Goal: Task Accomplishment & Management: Manage account settings

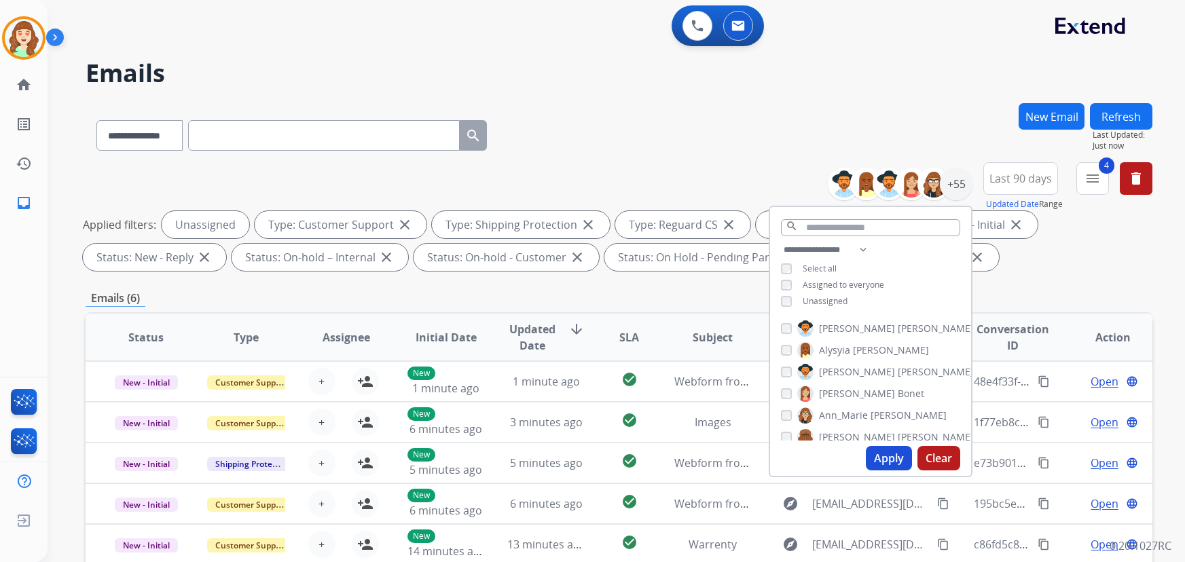
select select "**********"
click at [886, 461] on button "Apply" at bounding box center [889, 458] width 46 height 24
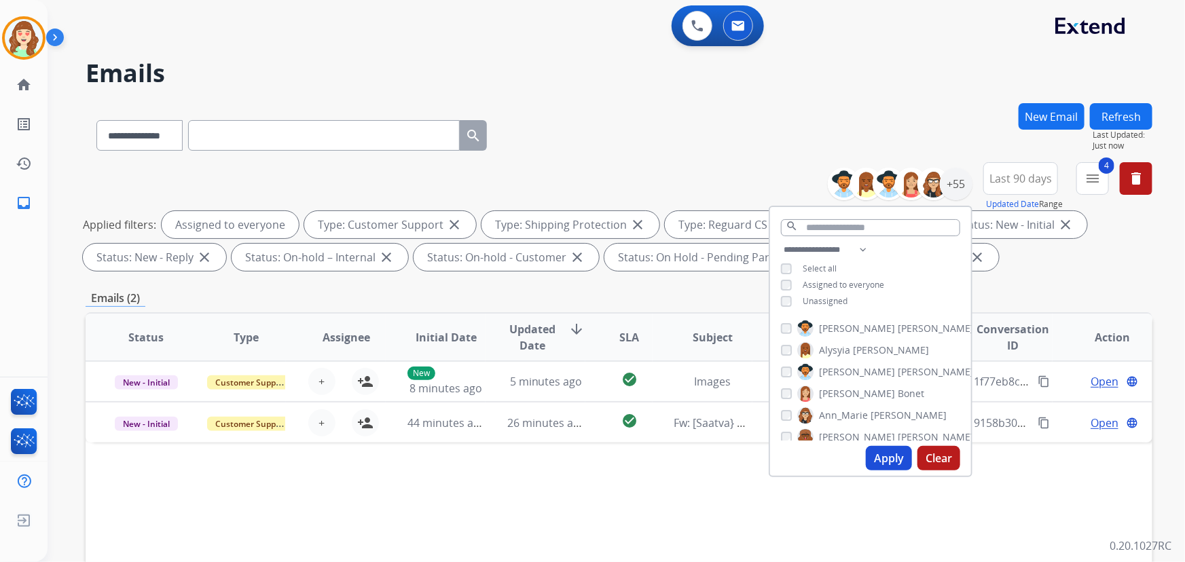
drag, startPoint x: 883, startPoint y: 456, endPoint x: 860, endPoint y: 458, distance: 22.5
click at [879, 456] on button "Apply" at bounding box center [889, 458] width 46 height 24
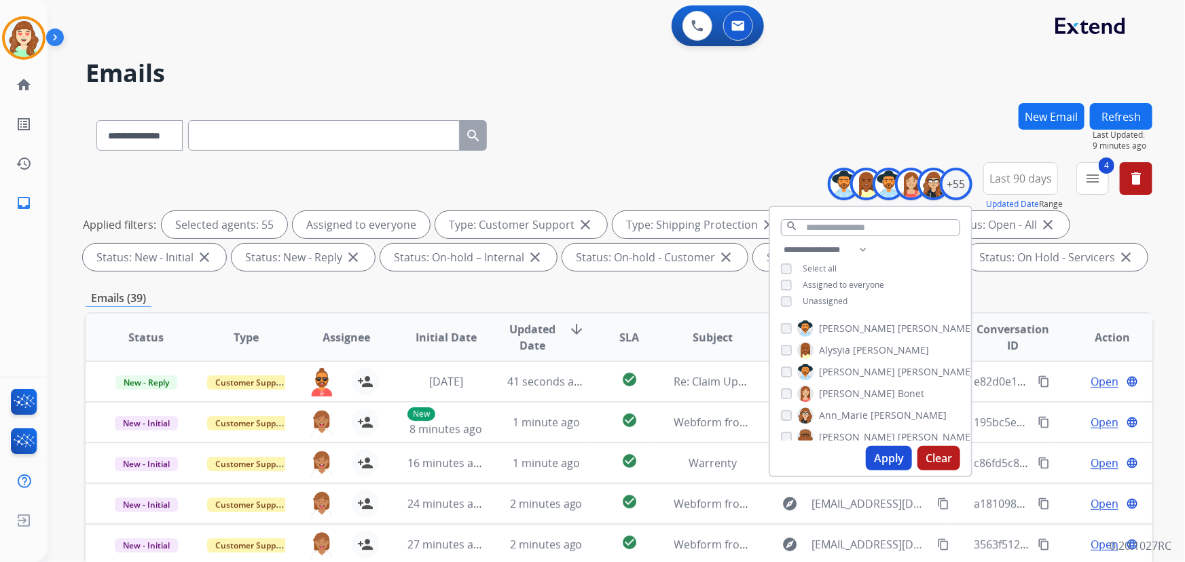
click at [883, 456] on button "Apply" at bounding box center [889, 458] width 46 height 24
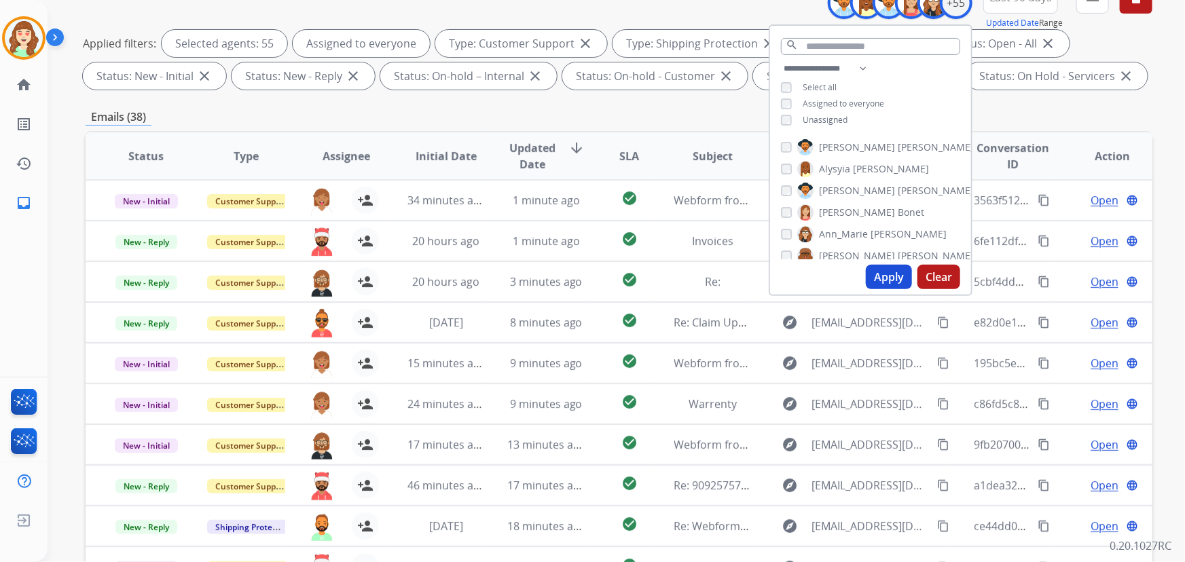
scroll to position [247, 0]
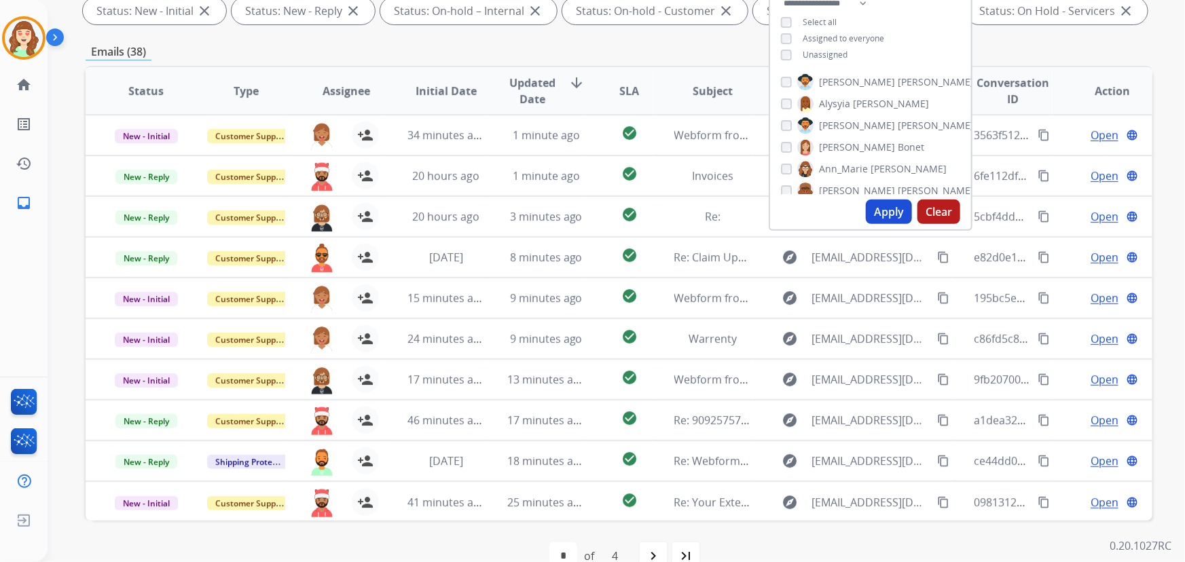
click at [625, 92] on span "SLA" at bounding box center [629, 91] width 20 height 16
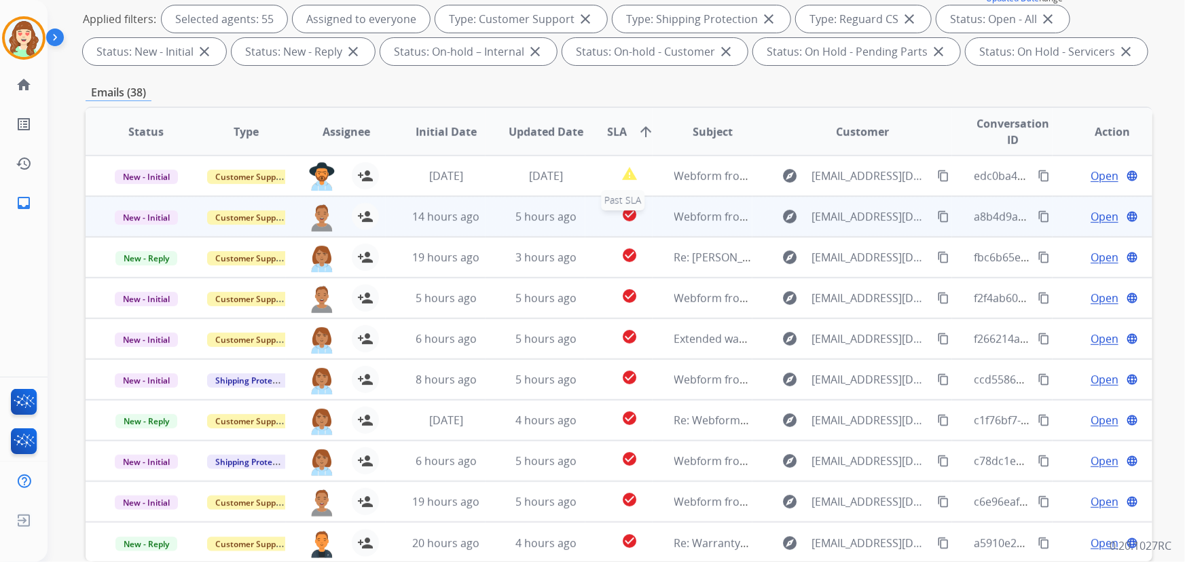
scroll to position [185, 0]
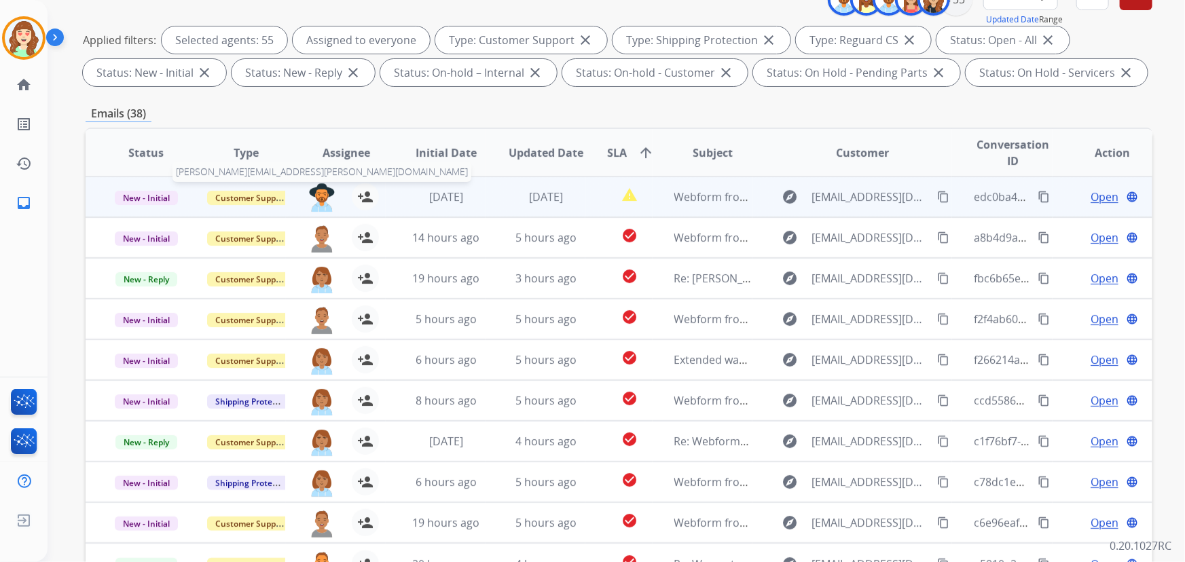
click at [312, 194] on img at bounding box center [321, 197] width 27 height 29
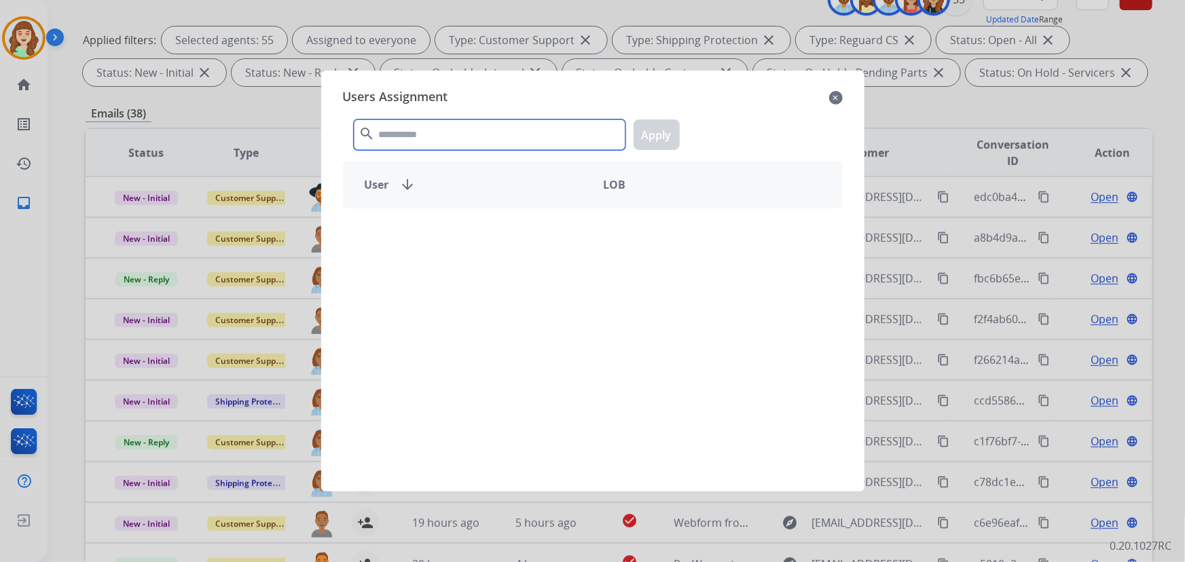
click at [454, 120] on input "text" at bounding box center [490, 135] width 272 height 31
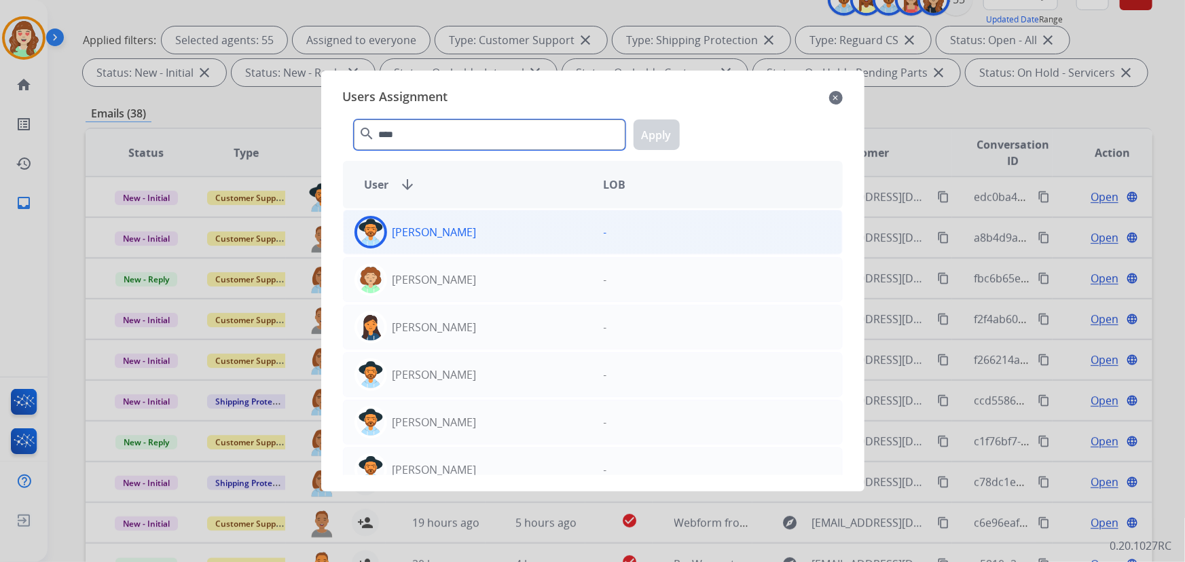
type input "****"
drag, startPoint x: 484, startPoint y: 236, endPoint x: 582, endPoint y: 211, distance: 101.8
click at [488, 237] on div "[PERSON_NAME]" at bounding box center [468, 232] width 249 height 33
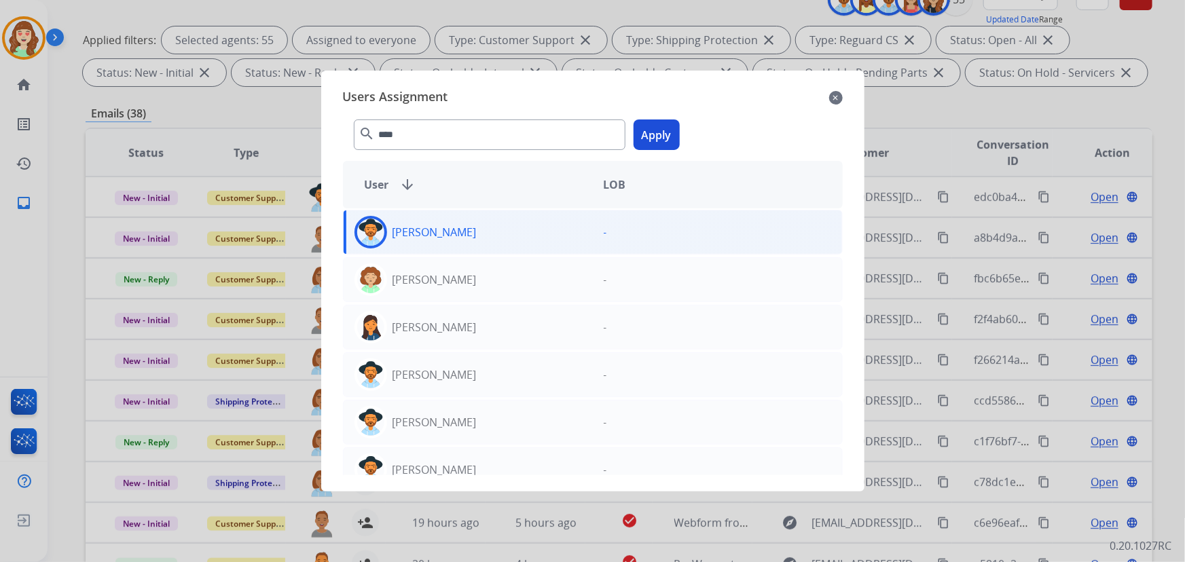
click at [666, 129] on button "Apply" at bounding box center [657, 135] width 46 height 31
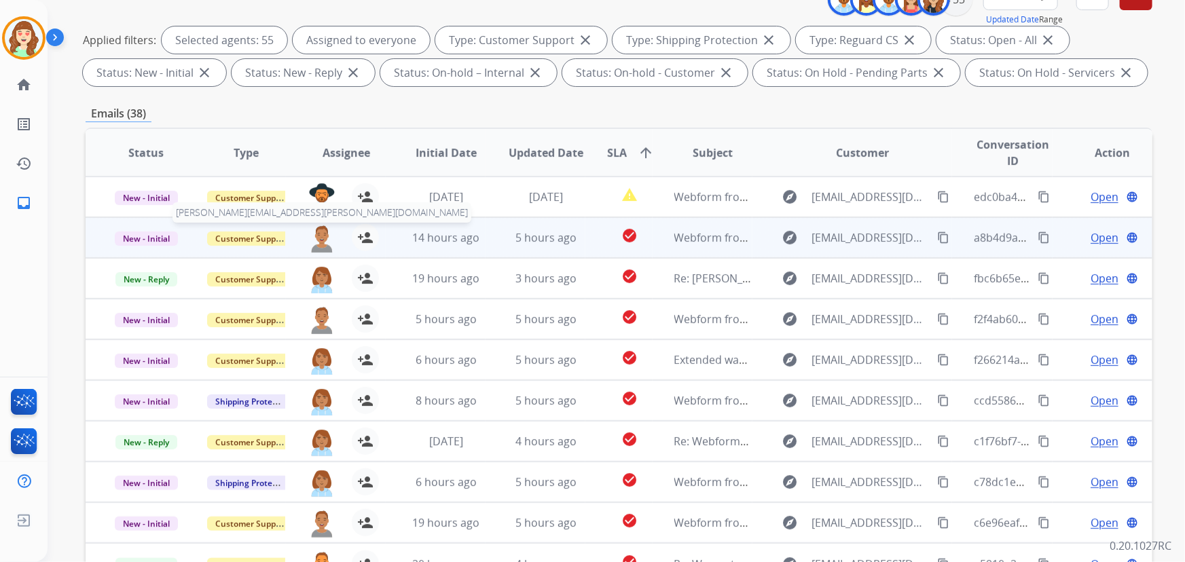
click at [317, 231] on img at bounding box center [321, 238] width 27 height 29
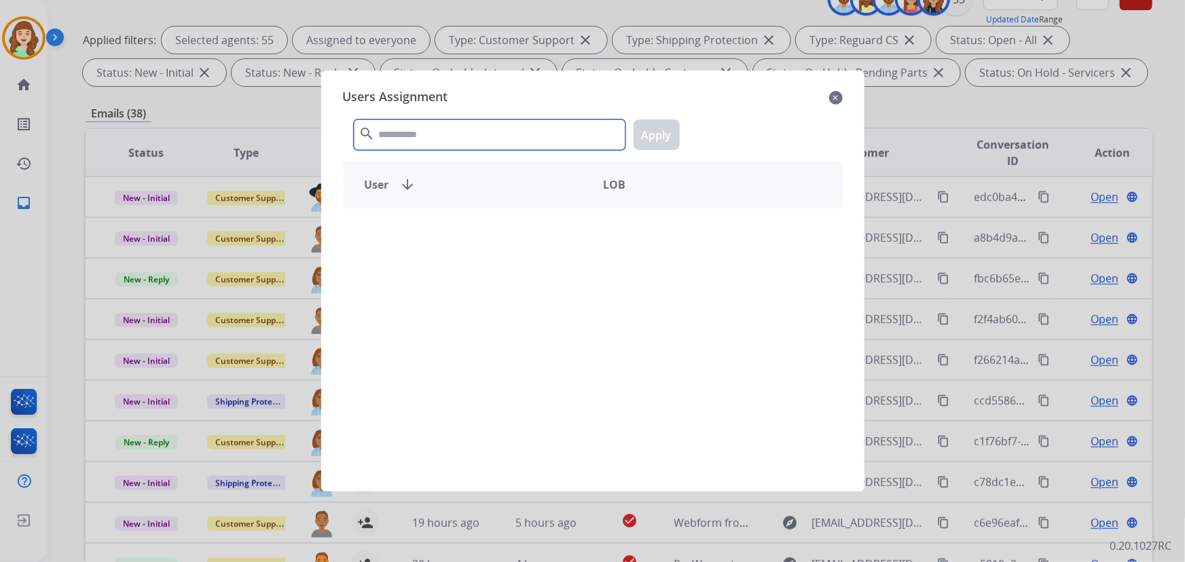
click at [500, 134] on input "text" at bounding box center [490, 135] width 272 height 31
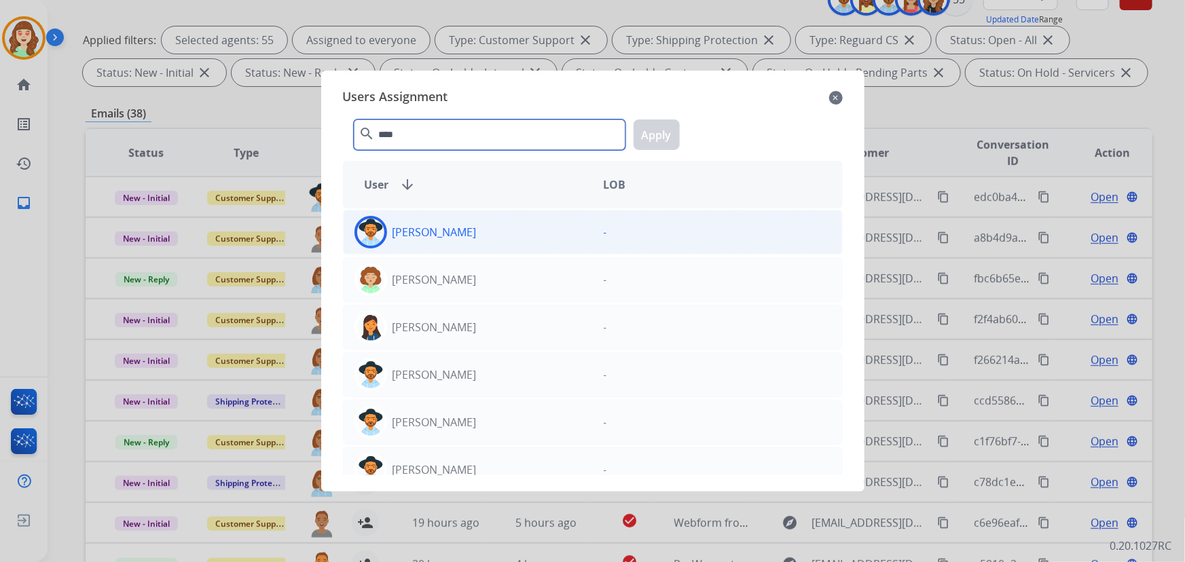
type input "****"
click at [564, 221] on div "[PERSON_NAME]" at bounding box center [468, 232] width 249 height 33
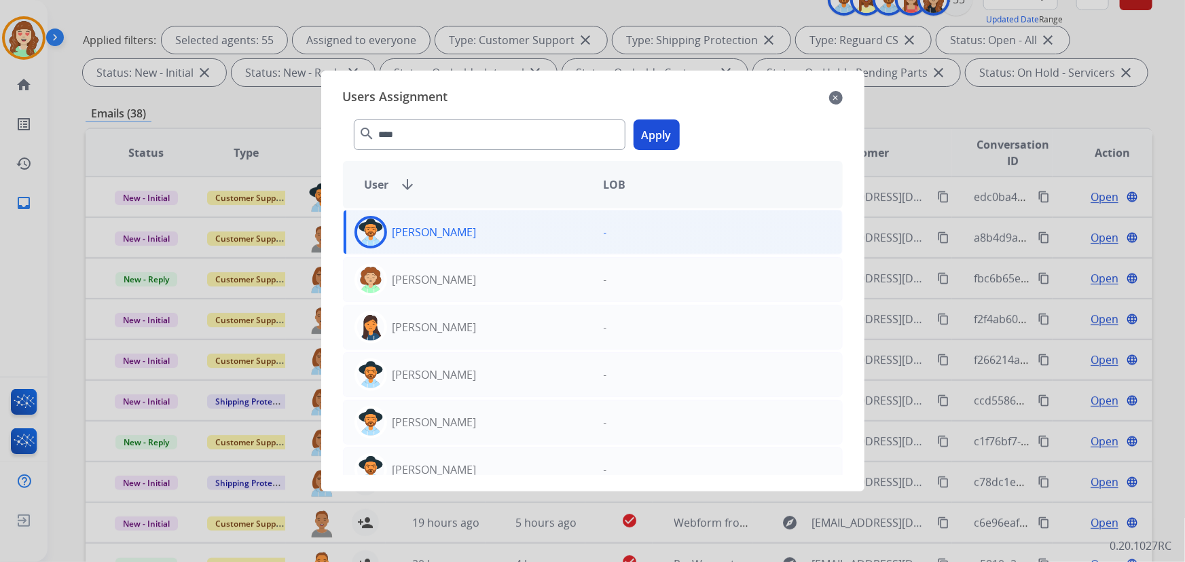
drag, startPoint x: 656, startPoint y: 132, endPoint x: 570, endPoint y: 149, distance: 87.9
click at [657, 132] on button "Apply" at bounding box center [657, 135] width 46 height 31
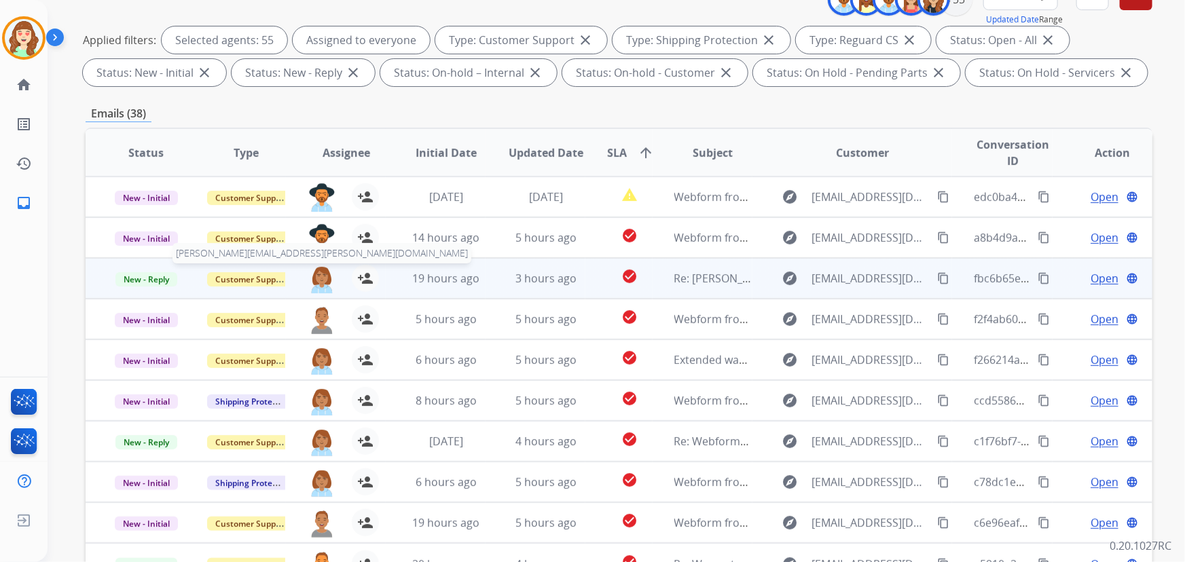
click at [321, 278] on img at bounding box center [321, 279] width 27 height 29
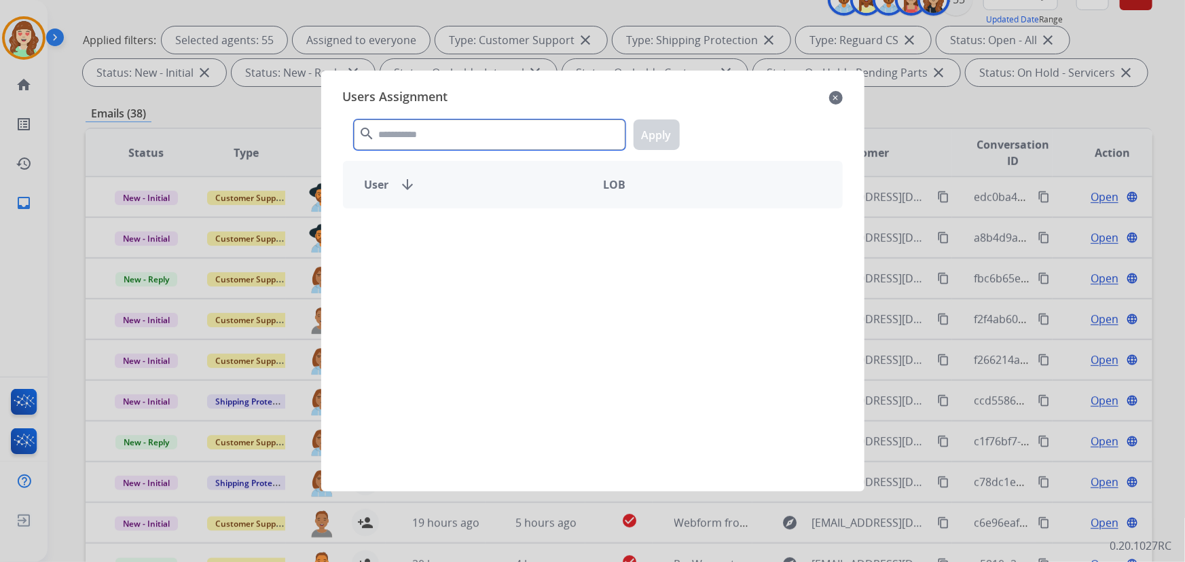
click at [447, 121] on input "text" at bounding box center [490, 135] width 272 height 31
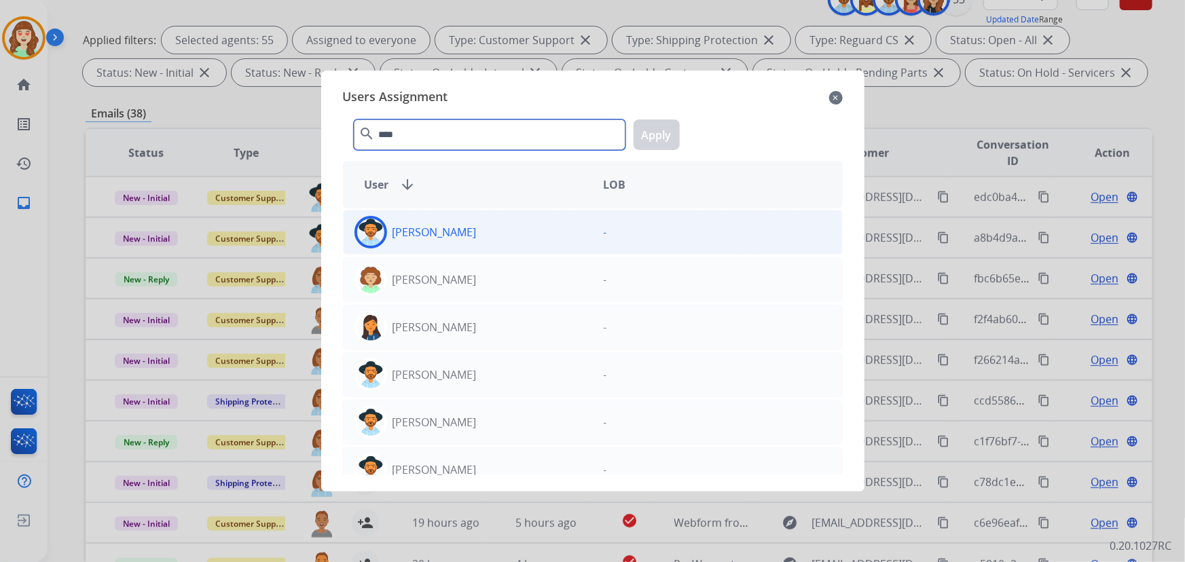
type input "****"
click at [467, 236] on div "[PERSON_NAME]" at bounding box center [468, 232] width 249 height 33
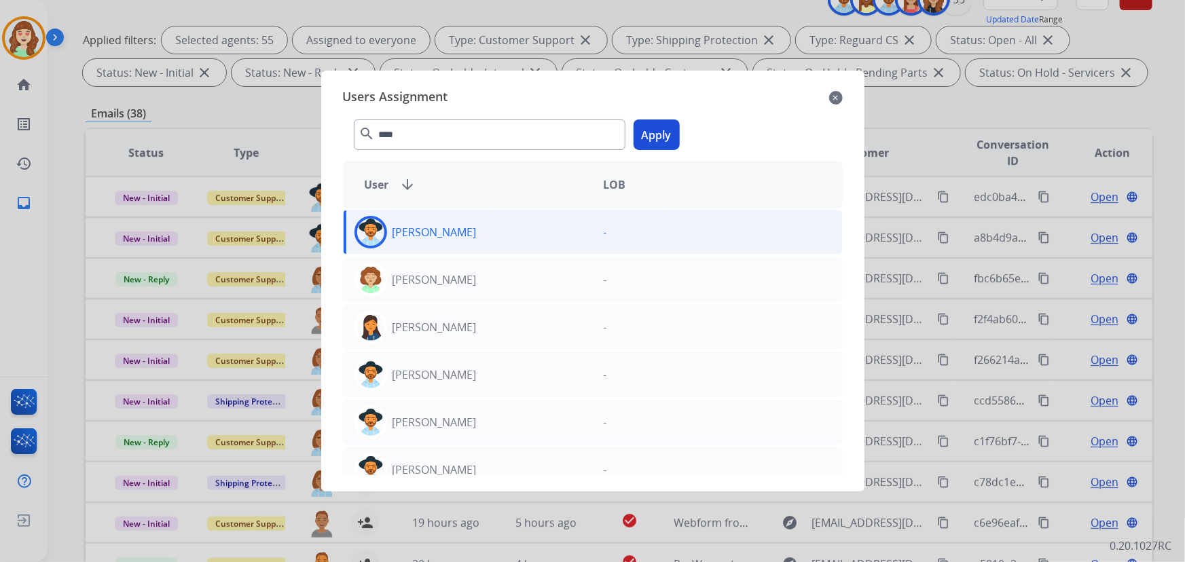
drag, startPoint x: 658, startPoint y: 141, endPoint x: 405, endPoint y: 250, distance: 275.9
click at [657, 141] on button "Apply" at bounding box center [657, 135] width 46 height 31
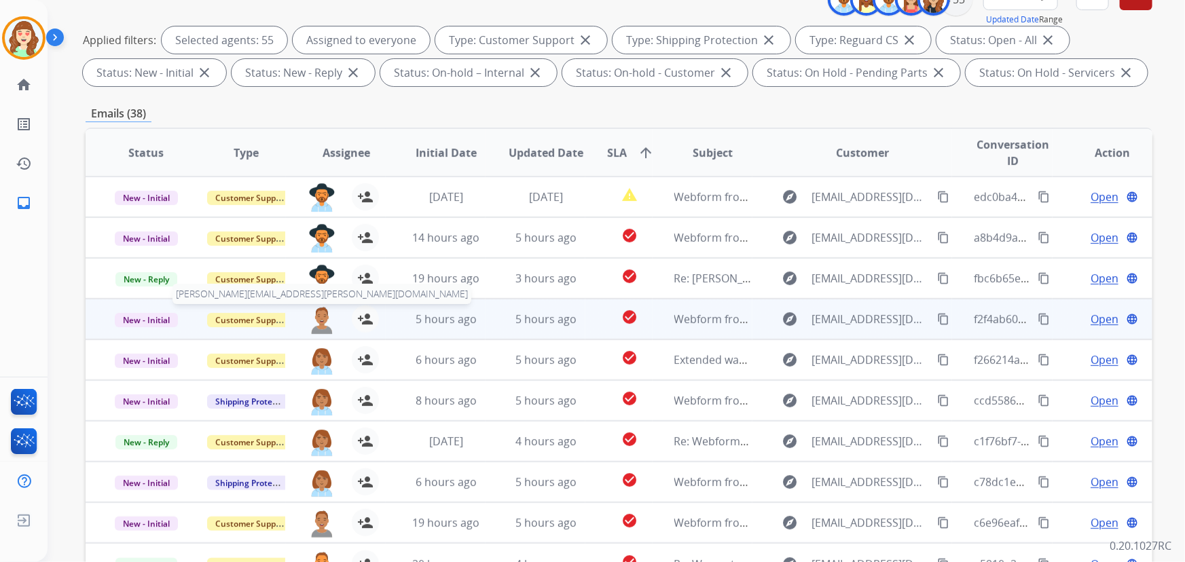
click at [316, 323] on img at bounding box center [321, 320] width 27 height 29
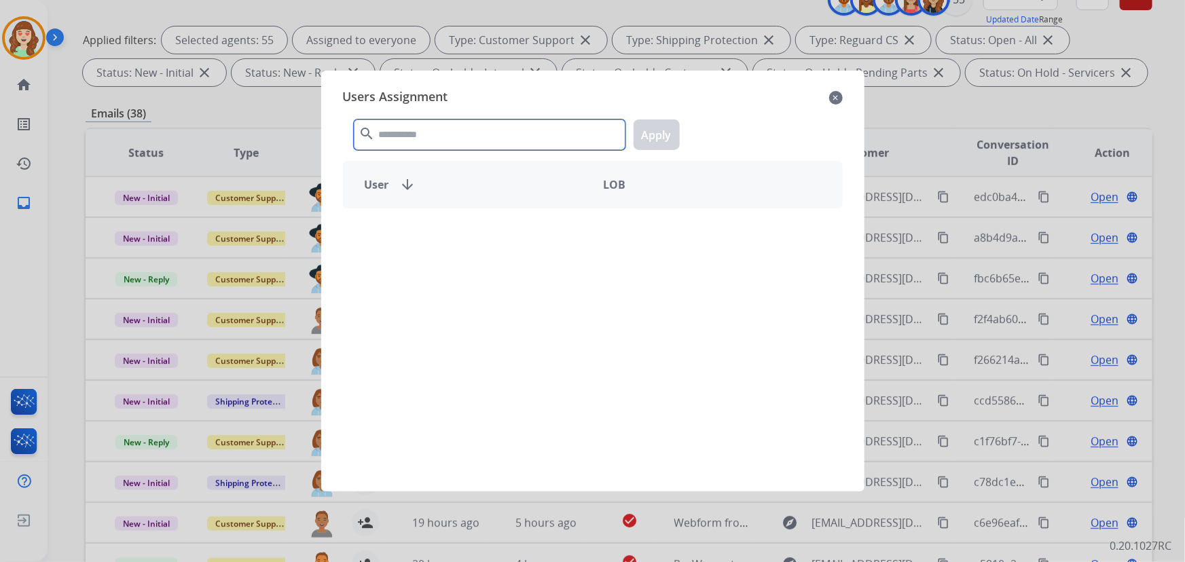
click at [491, 129] on input "text" at bounding box center [490, 135] width 272 height 31
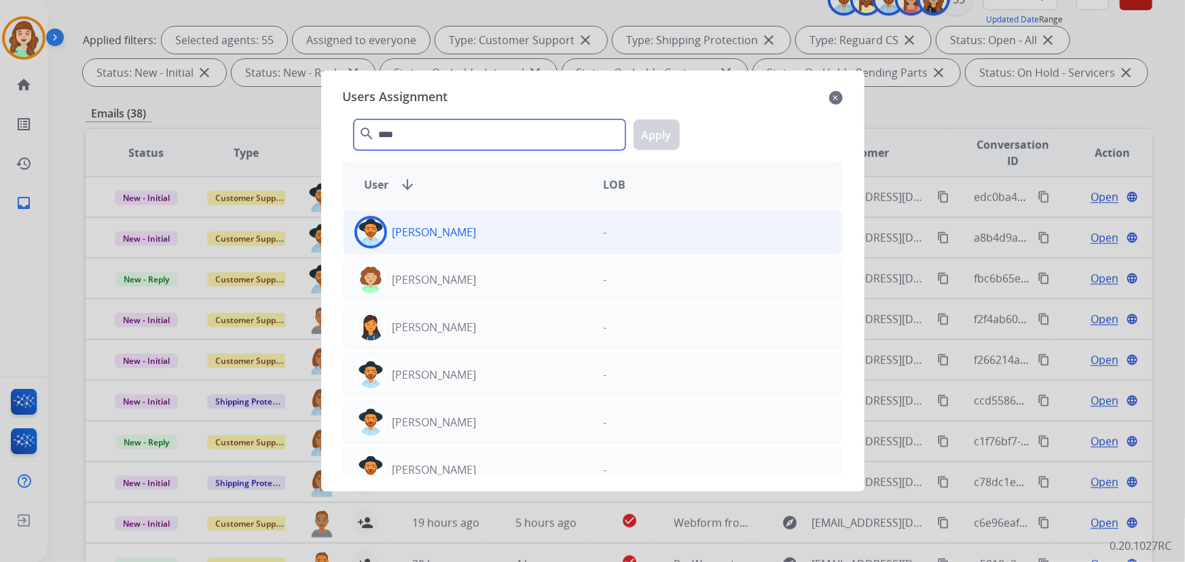
type input "****"
click at [456, 238] on p "[PERSON_NAME]" at bounding box center [435, 232] width 84 height 16
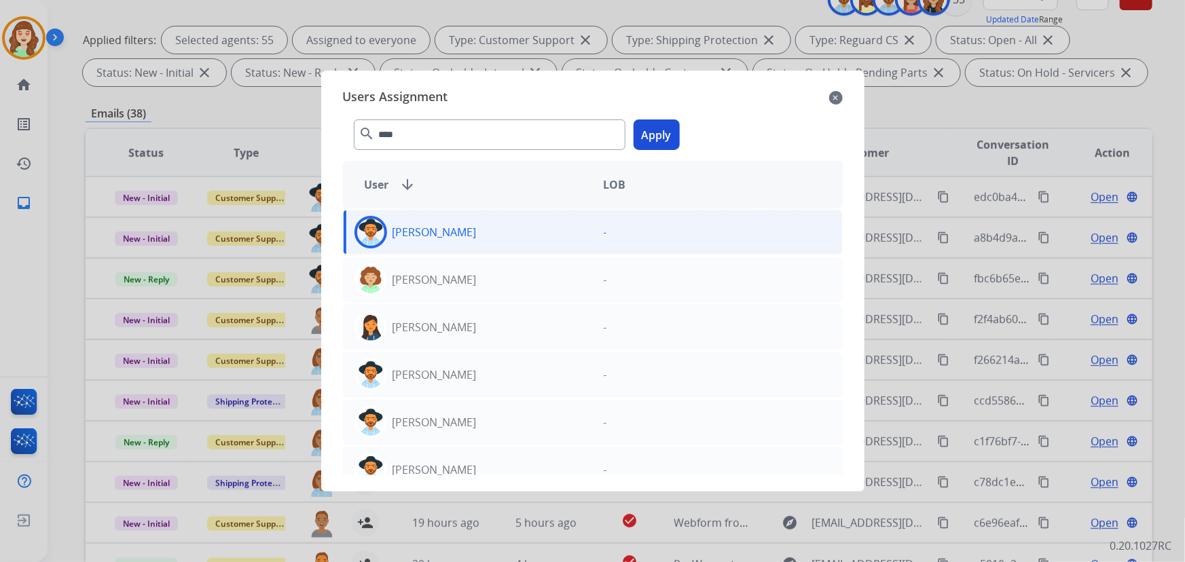
drag, startPoint x: 664, startPoint y: 142, endPoint x: 657, endPoint y: 143, distance: 6.8
click at [659, 142] on button "Apply" at bounding box center [657, 135] width 46 height 31
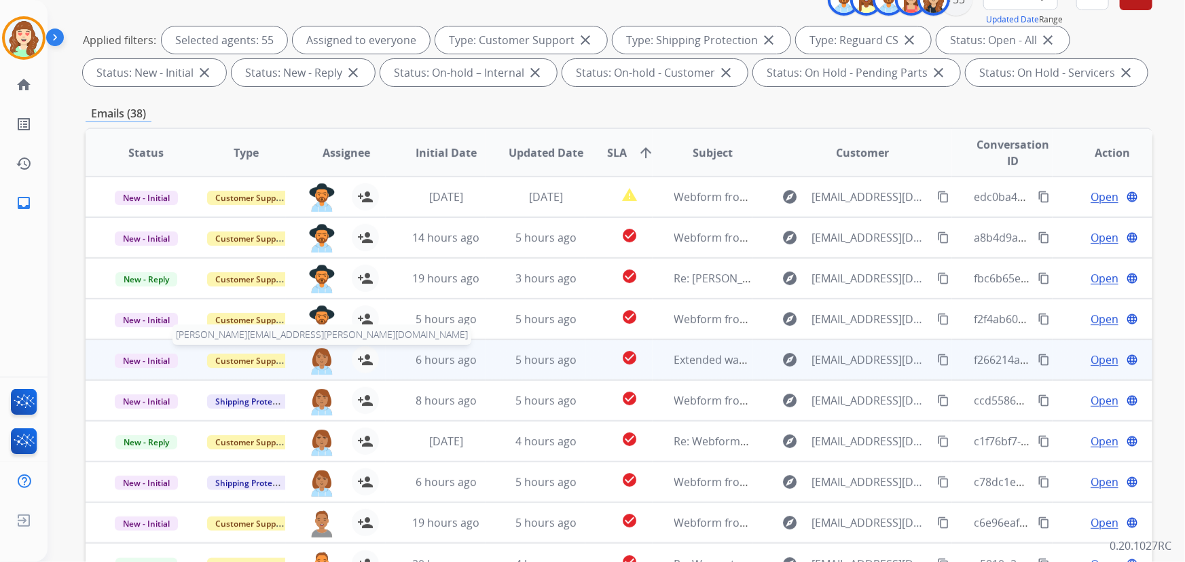
click at [314, 363] on img at bounding box center [321, 360] width 27 height 29
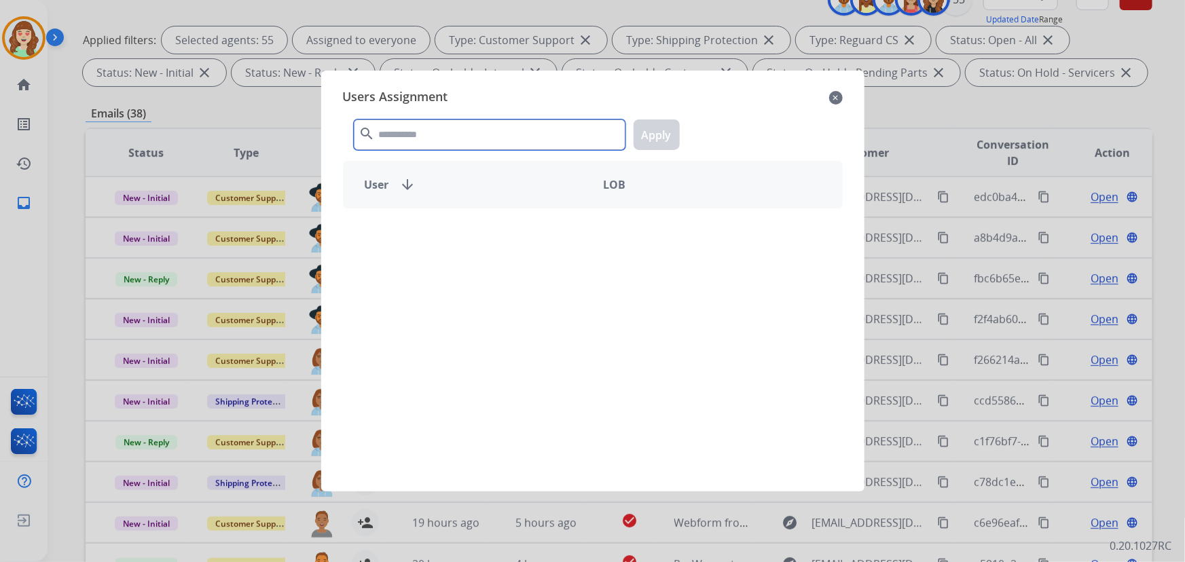
click at [493, 132] on input "text" at bounding box center [490, 135] width 272 height 31
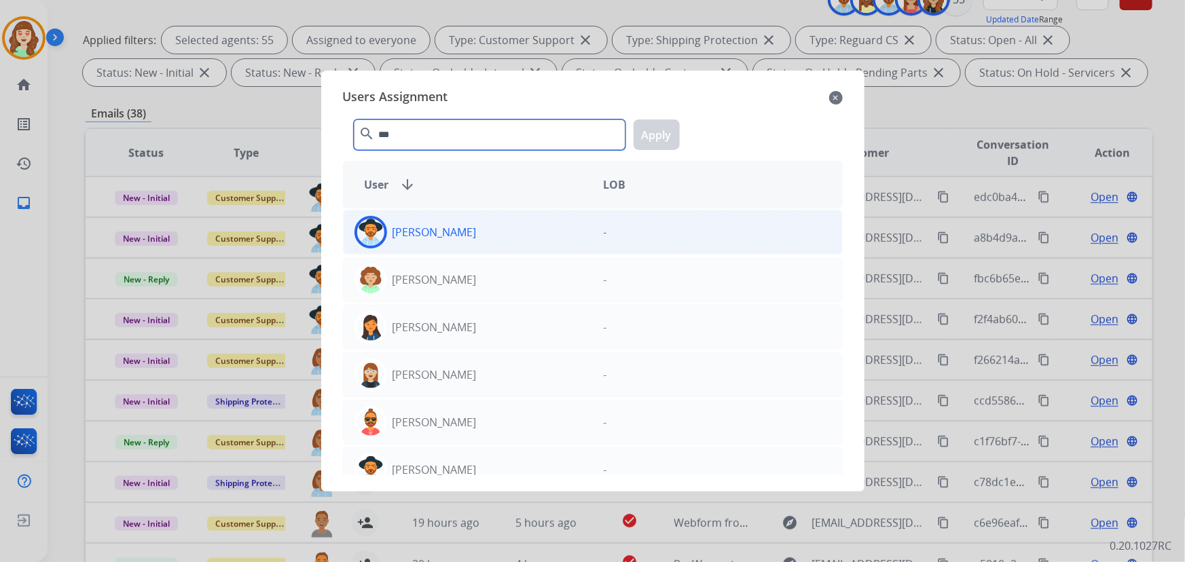
type input "***"
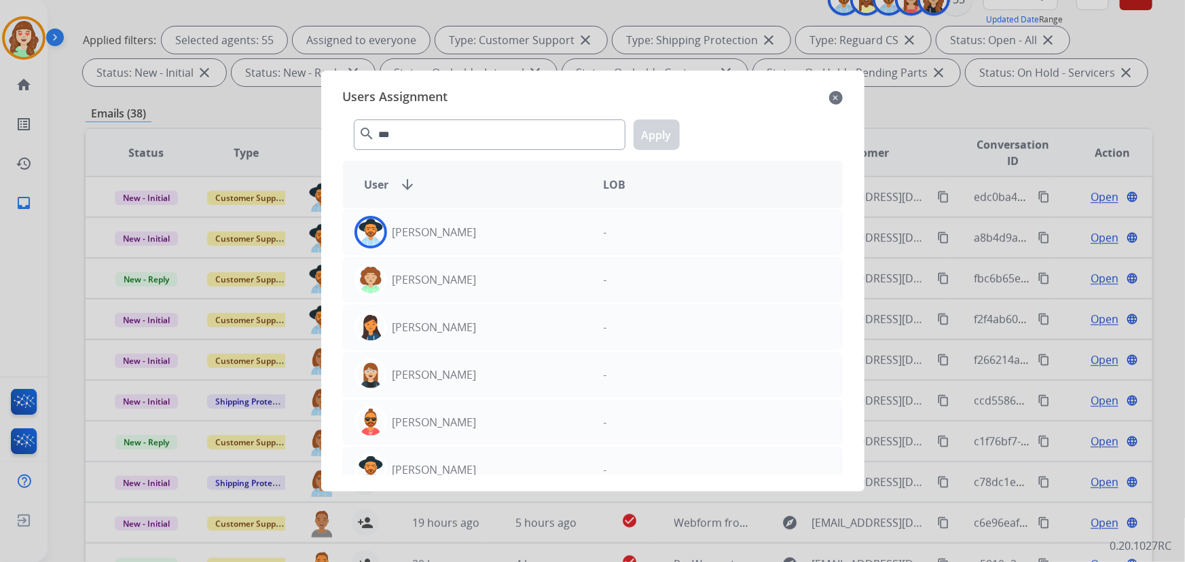
drag, startPoint x: 570, startPoint y: 232, endPoint x: 697, endPoint y: 125, distance: 166.3
click at [570, 231] on div "[PERSON_NAME]" at bounding box center [468, 232] width 249 height 33
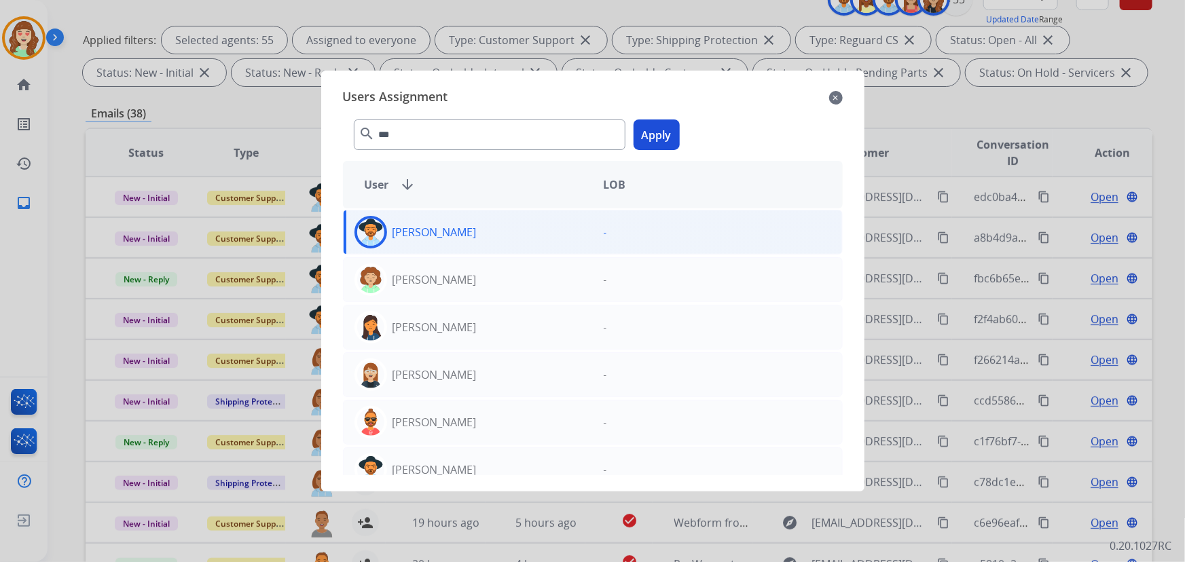
drag, startPoint x: 656, startPoint y: 134, endPoint x: 505, endPoint y: 162, distance: 153.9
click at [659, 135] on button "Apply" at bounding box center [657, 135] width 46 height 31
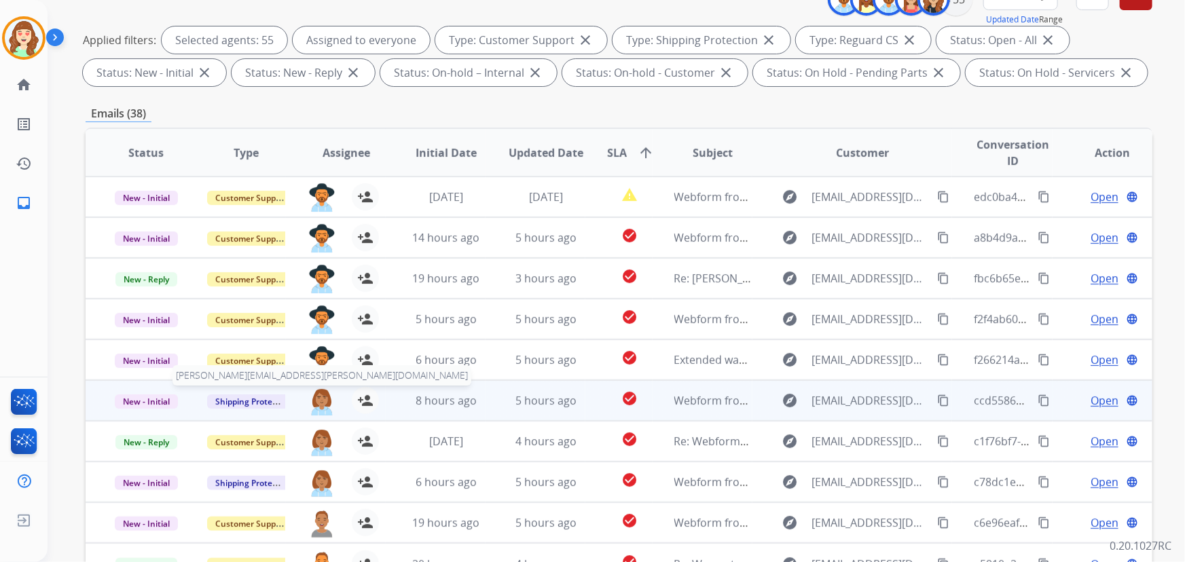
click at [319, 399] on img at bounding box center [321, 401] width 27 height 29
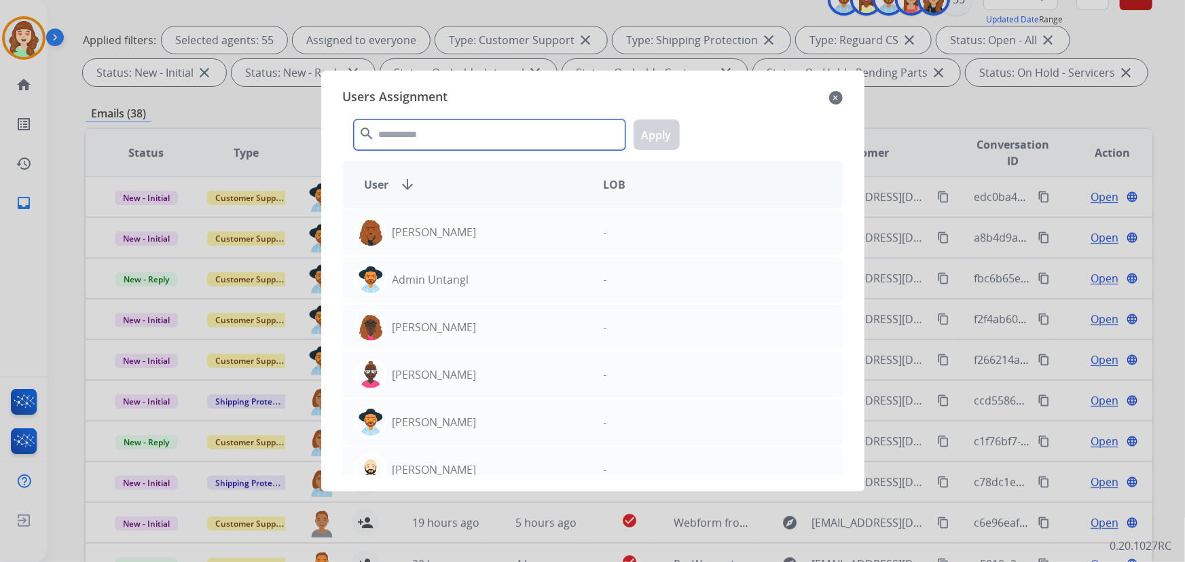
drag, startPoint x: 477, startPoint y: 134, endPoint x: 491, endPoint y: 117, distance: 22.2
click at [491, 117] on div "search Apply" at bounding box center [593, 132] width 500 height 47
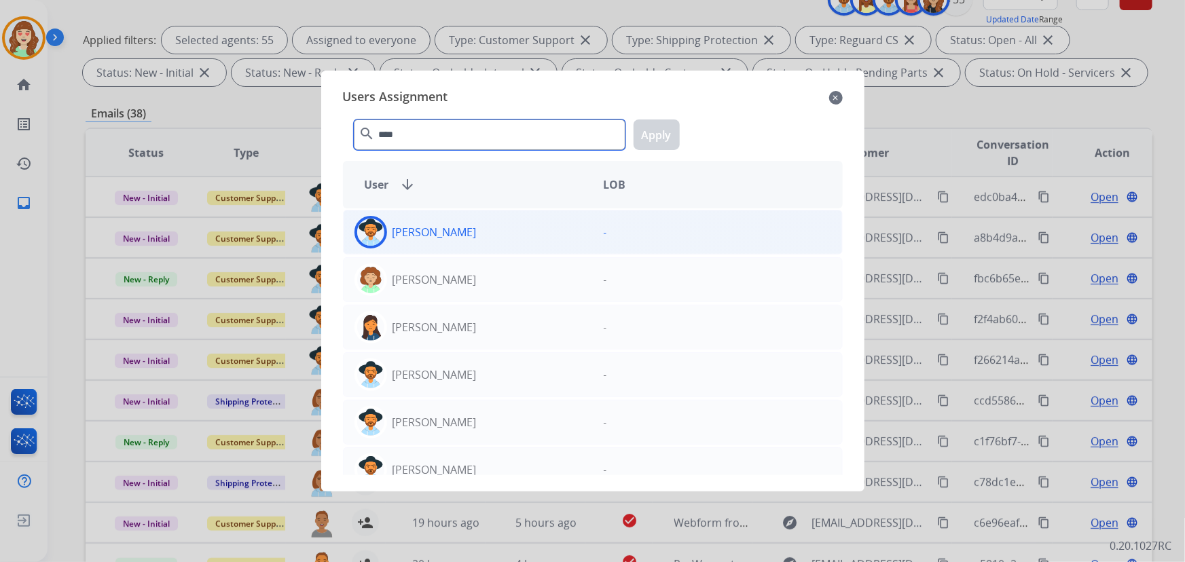
type input "****"
click at [479, 234] on div "[PERSON_NAME]" at bounding box center [468, 232] width 249 height 33
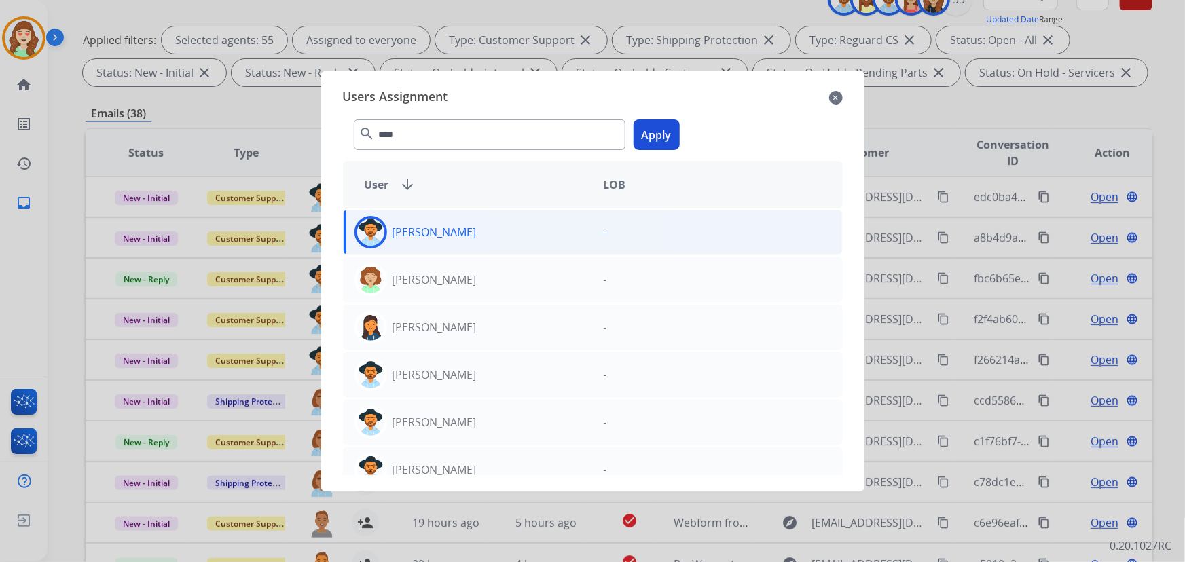
click at [656, 138] on button "Apply" at bounding box center [657, 135] width 46 height 31
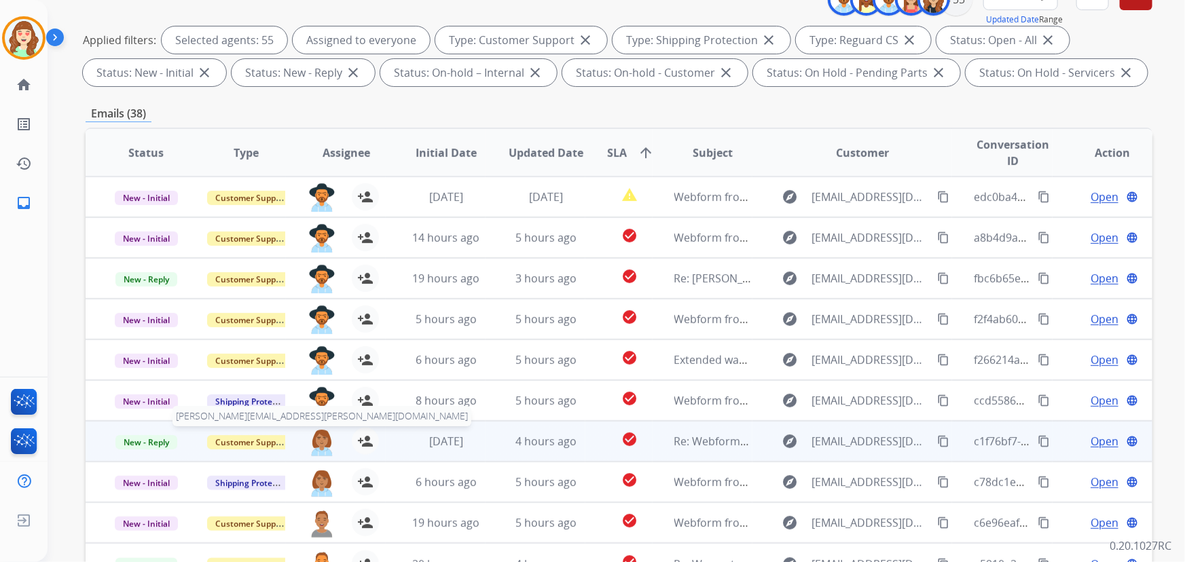
click at [320, 441] on img at bounding box center [321, 442] width 27 height 29
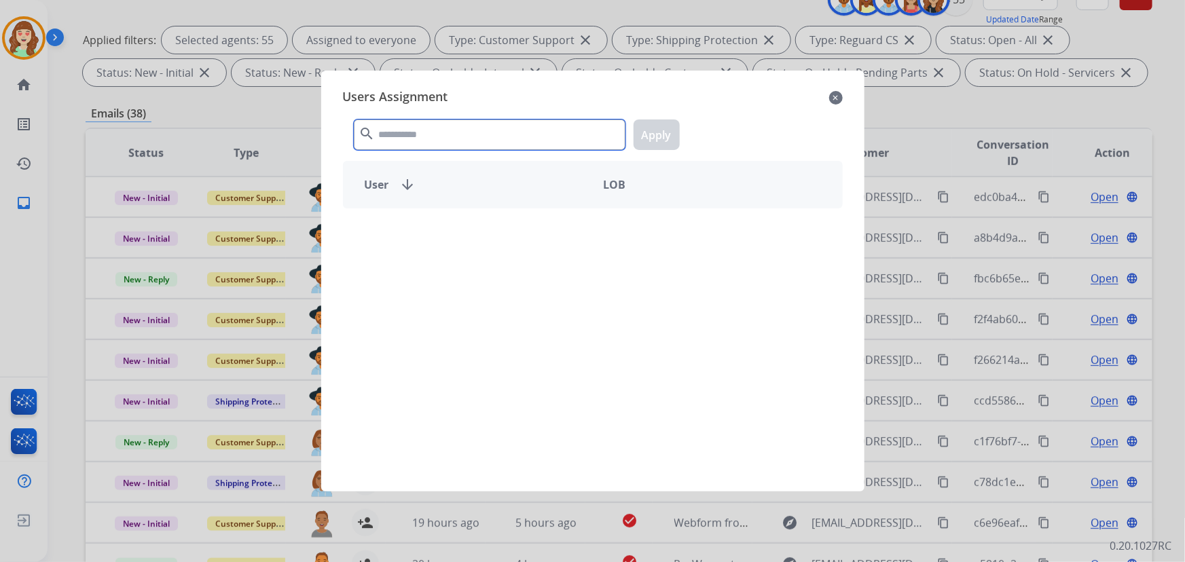
drag, startPoint x: 491, startPoint y: 141, endPoint x: 551, endPoint y: 111, distance: 67.4
click at [494, 138] on input "text" at bounding box center [490, 135] width 272 height 31
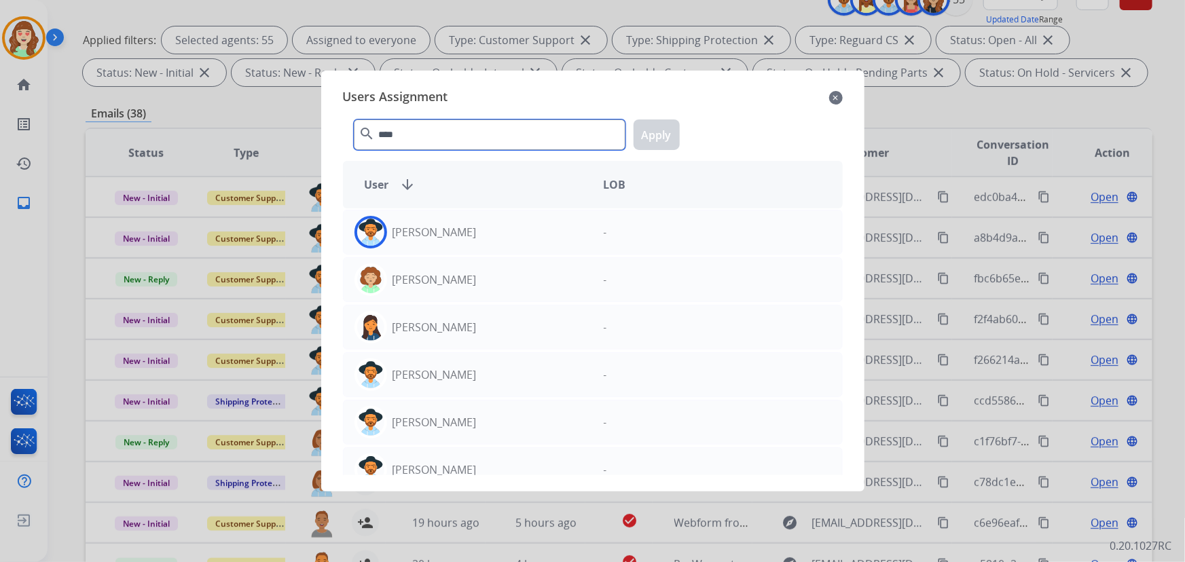
type input "****"
click at [513, 240] on div "[PERSON_NAME]" at bounding box center [468, 232] width 249 height 33
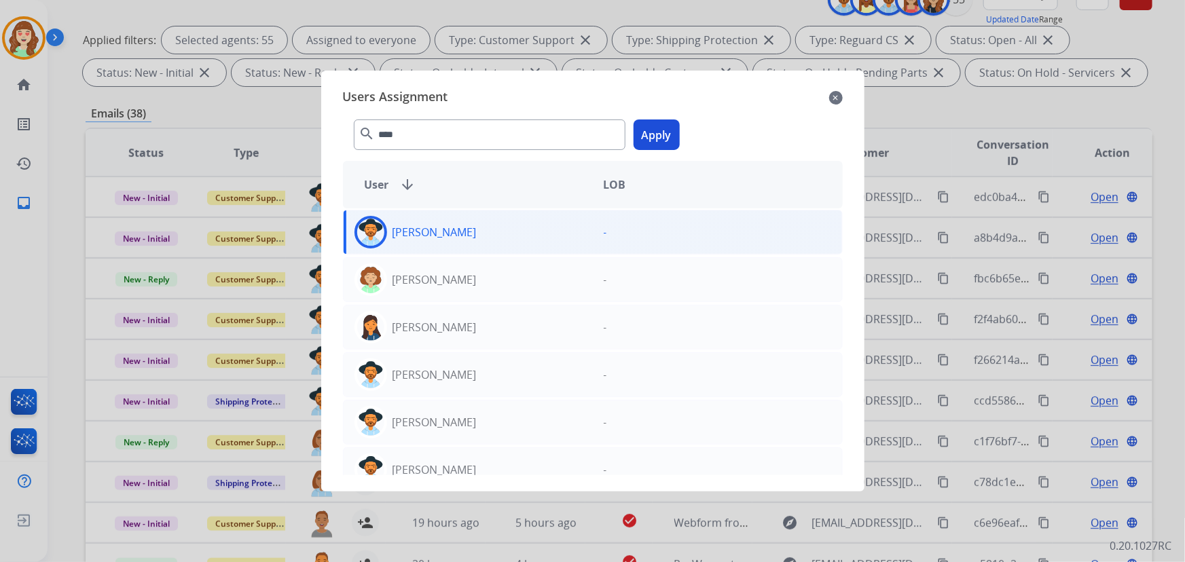
click at [660, 135] on button "Apply" at bounding box center [657, 135] width 46 height 31
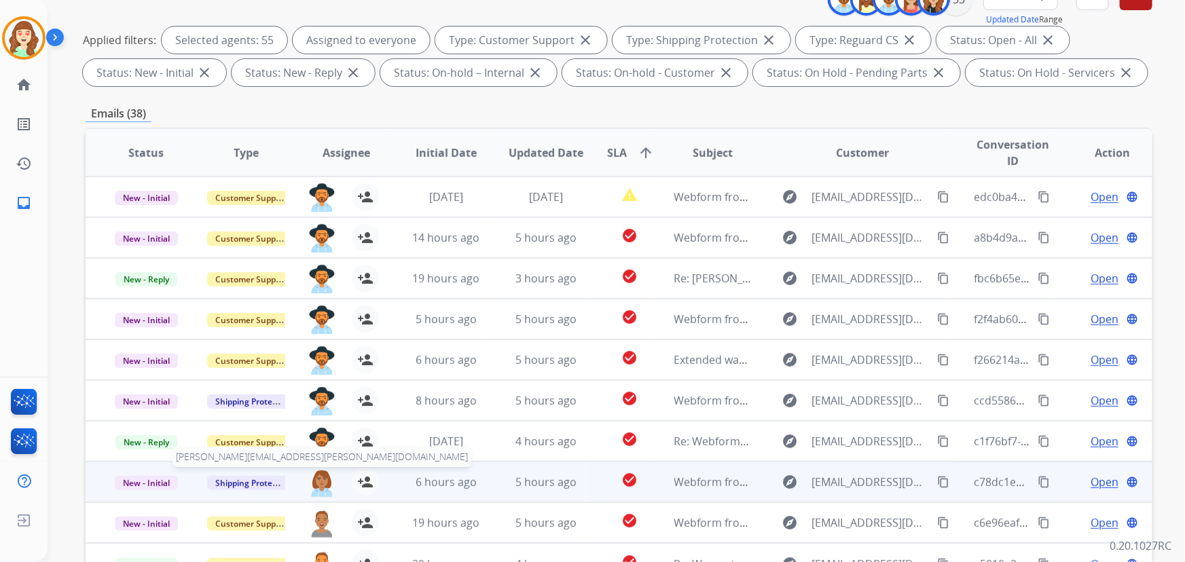
click at [316, 480] on img at bounding box center [321, 483] width 27 height 29
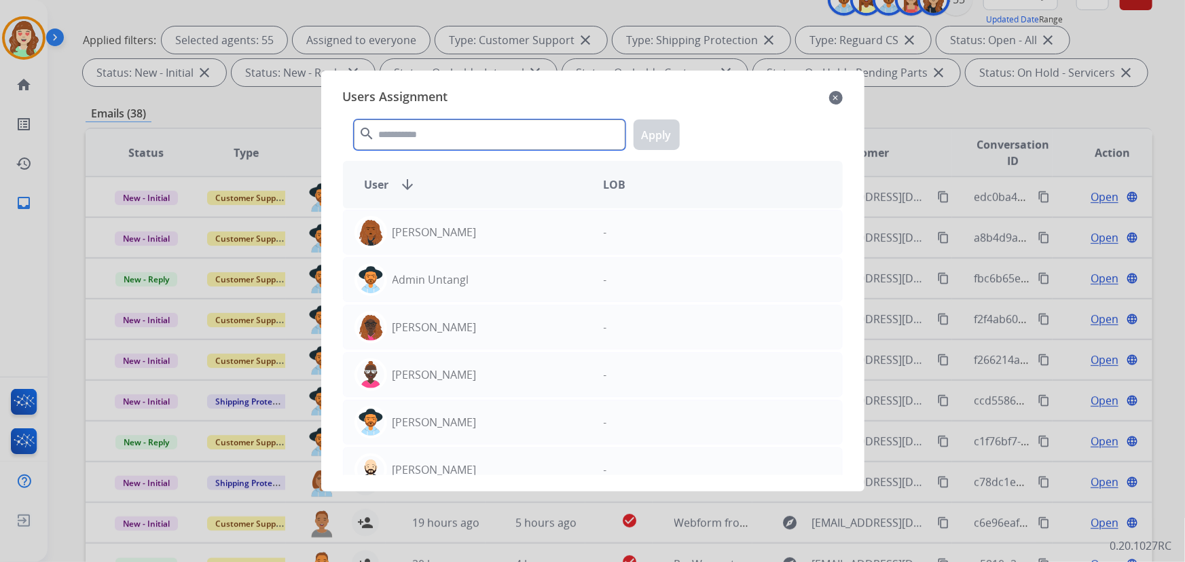
click at [515, 134] on input "text" at bounding box center [490, 135] width 272 height 31
type input "****"
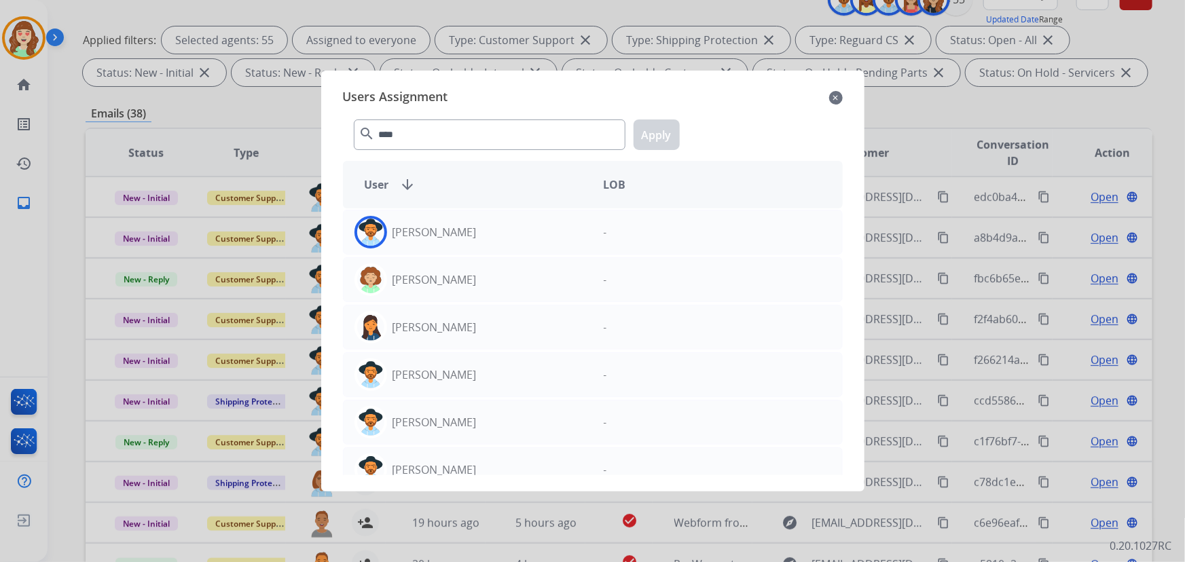
click at [451, 243] on div "[PERSON_NAME]" at bounding box center [468, 232] width 249 height 33
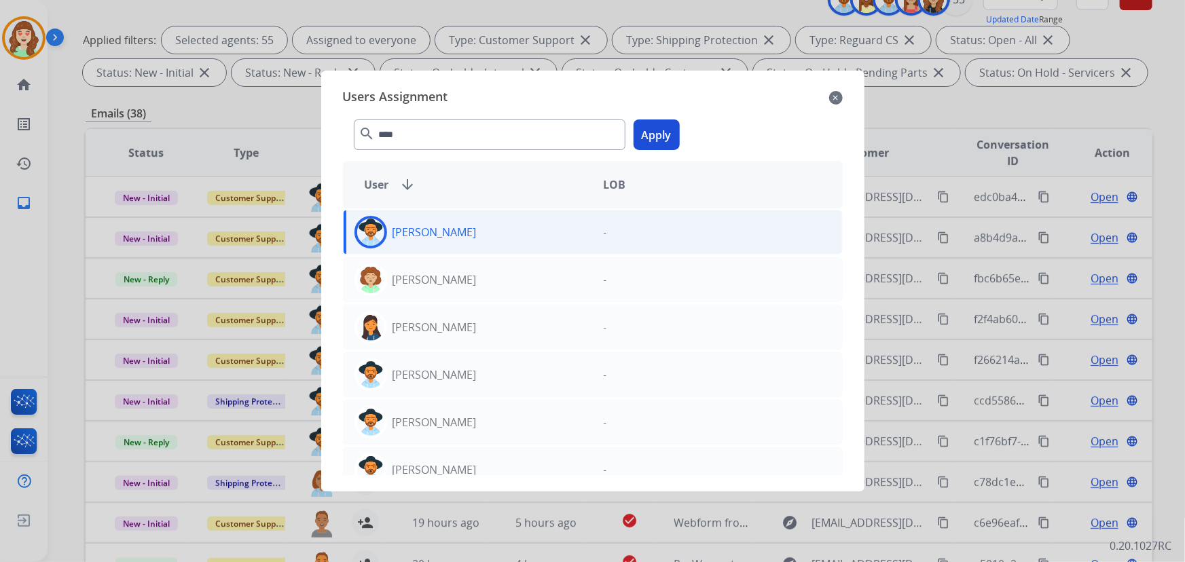
click at [665, 131] on button "Apply" at bounding box center [657, 135] width 46 height 31
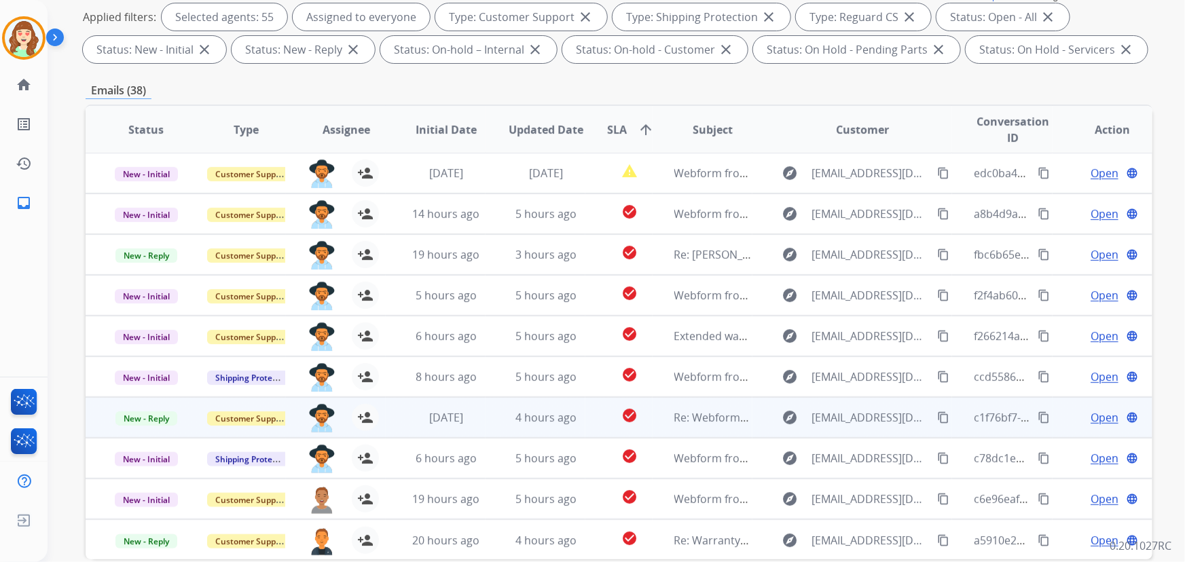
scroll to position [275, 0]
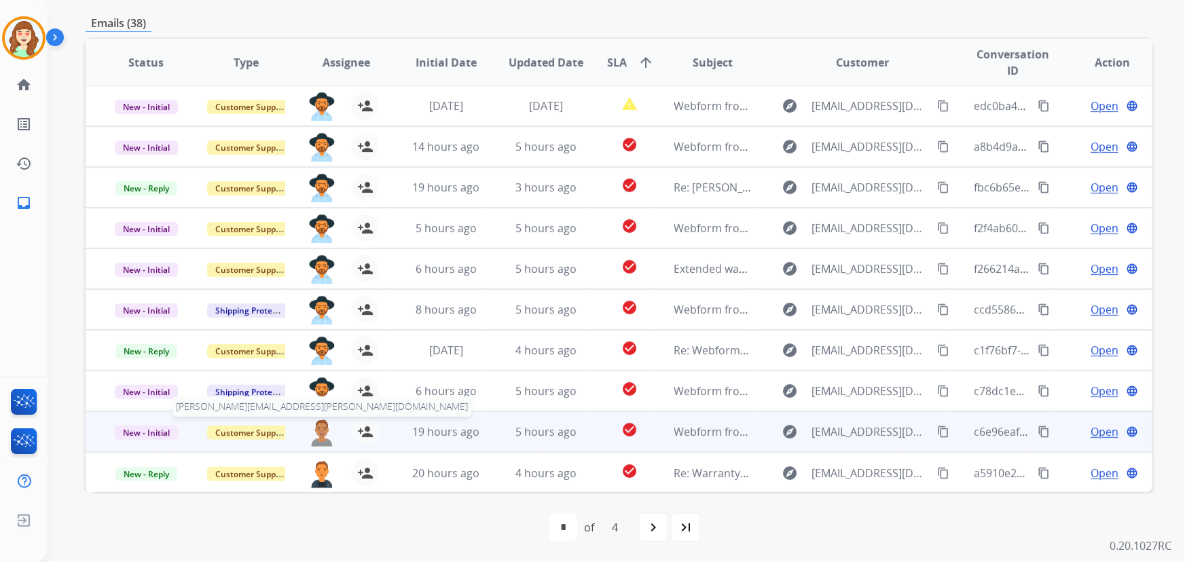
click at [315, 429] on img at bounding box center [321, 432] width 27 height 29
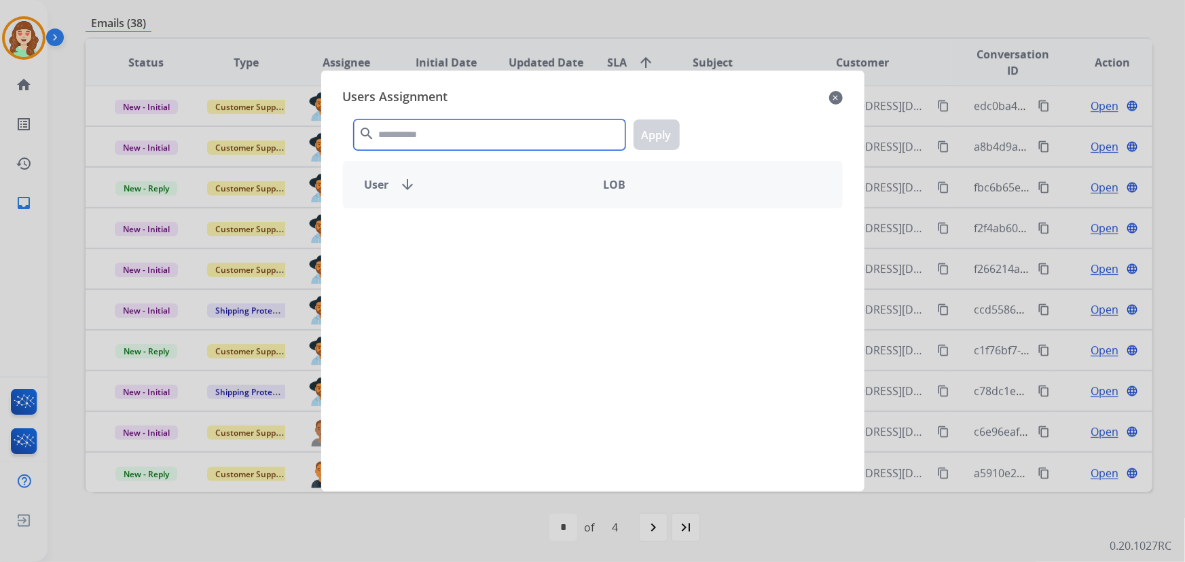
click at [515, 77] on div "Users Assignment close search Apply User arrow_downward LOB" at bounding box center [592, 281] width 543 height 421
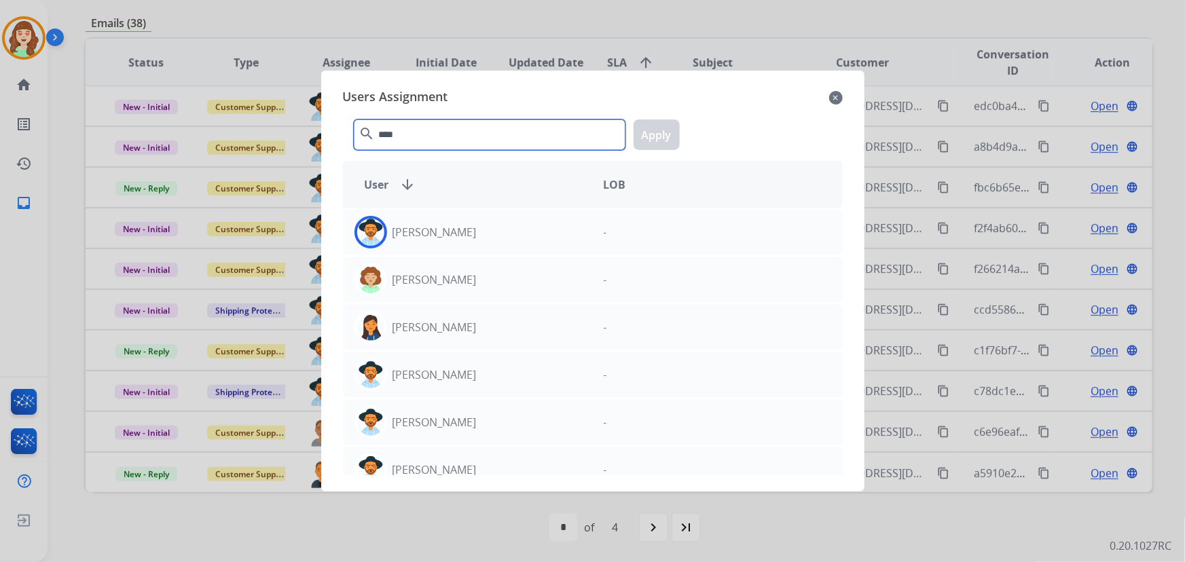
type input "****"
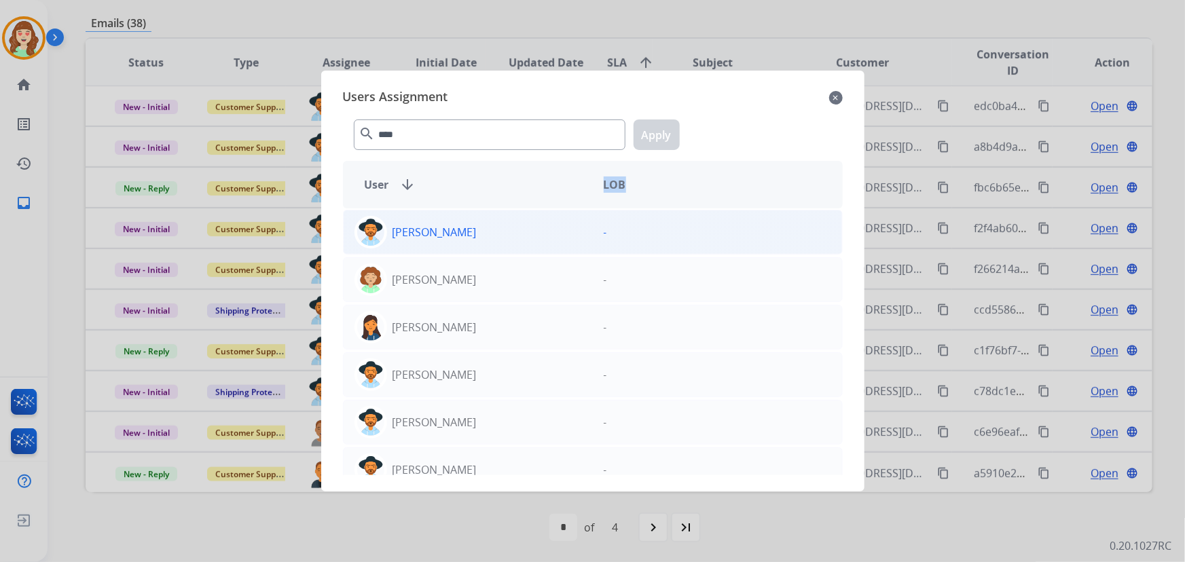
drag, startPoint x: 616, startPoint y: 183, endPoint x: 564, endPoint y: 220, distance: 63.9
click at [600, 192] on div "User arrow_downward LOB" at bounding box center [593, 185] width 500 height 48
drag, startPoint x: 522, startPoint y: 234, endPoint x: 541, endPoint y: 219, distance: 24.2
click at [522, 234] on div "[PERSON_NAME]" at bounding box center [468, 232] width 249 height 33
click at [668, 126] on button "Apply" at bounding box center [657, 135] width 46 height 31
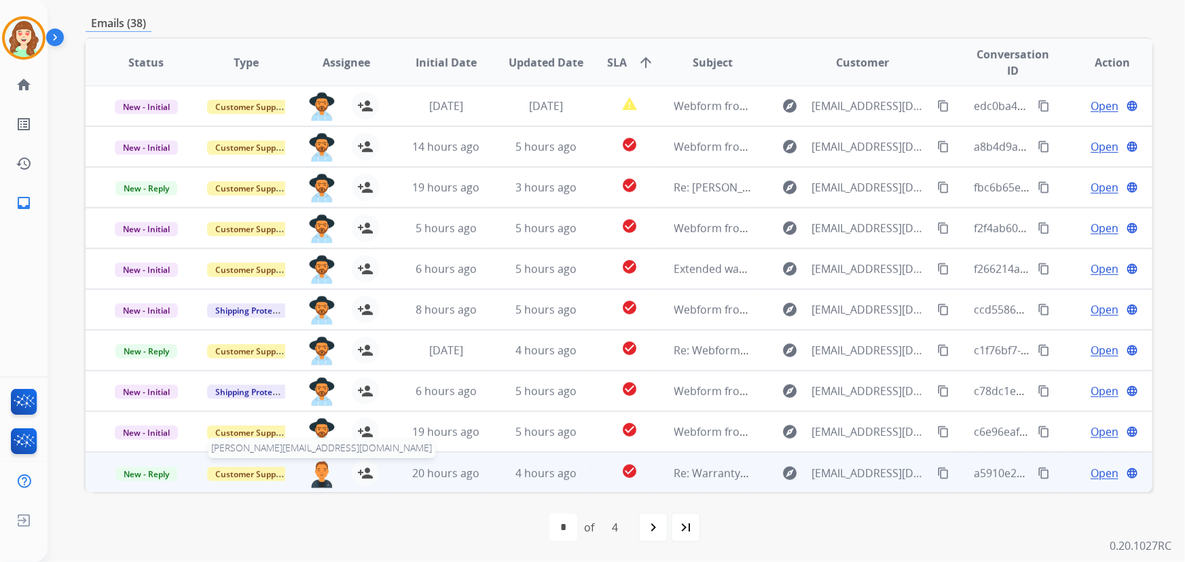
click at [322, 477] on img at bounding box center [321, 474] width 27 height 29
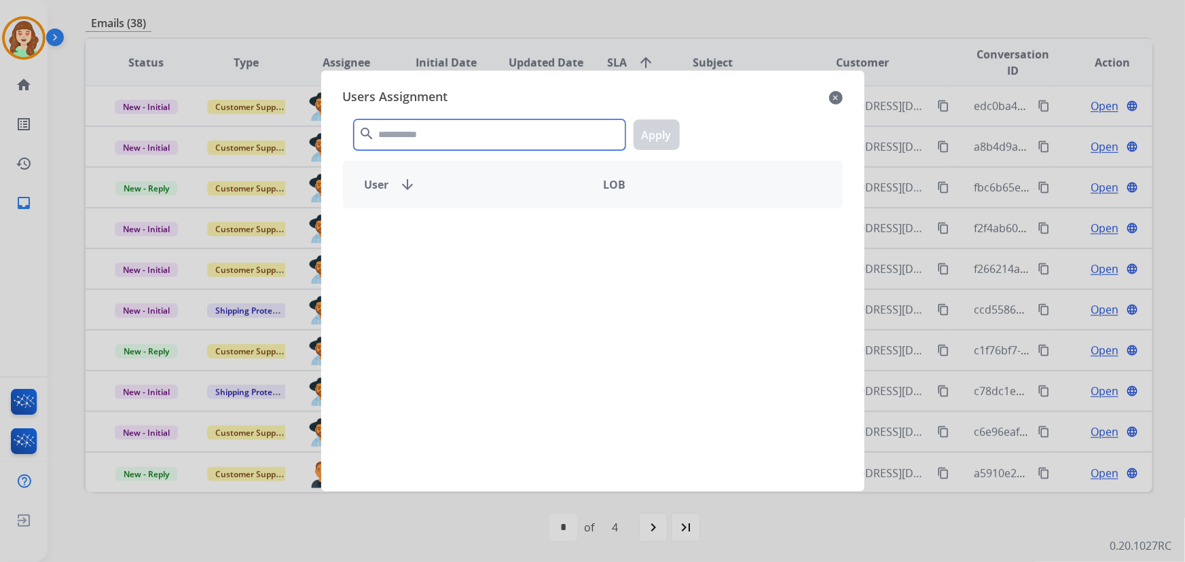
click at [515, 129] on input "text" at bounding box center [490, 135] width 272 height 31
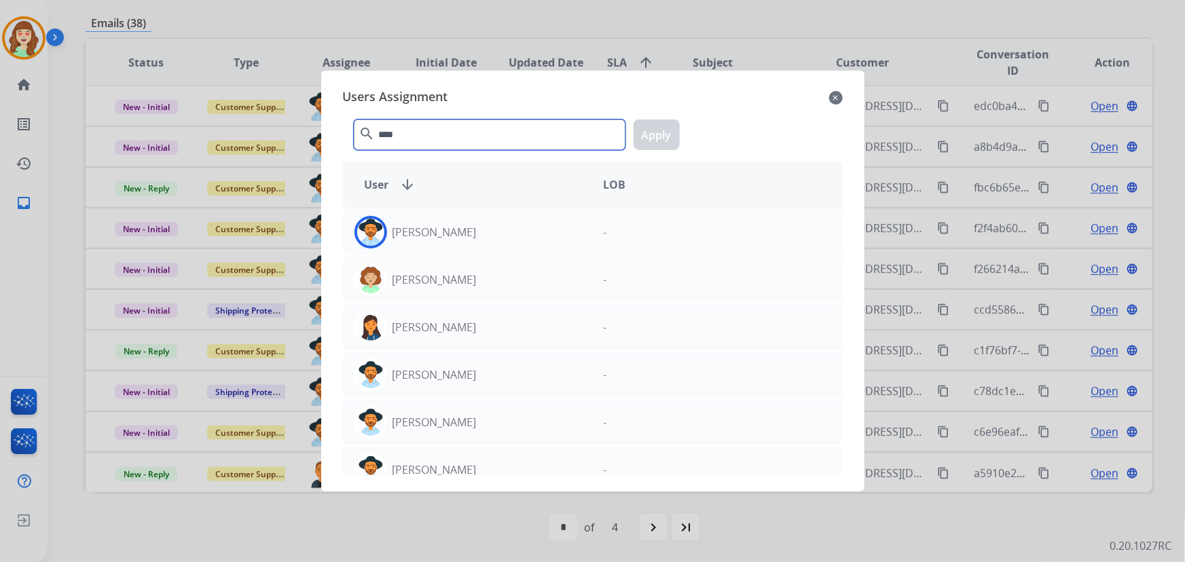
type input "****"
click at [511, 240] on div "[PERSON_NAME]" at bounding box center [468, 232] width 249 height 33
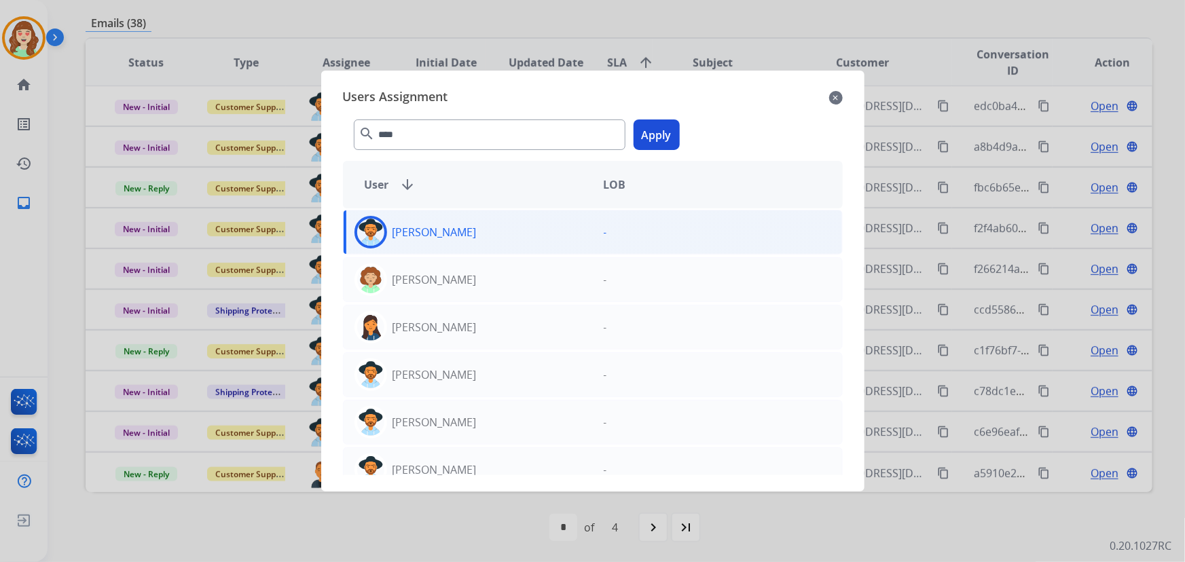
click at [658, 137] on button "Apply" at bounding box center [657, 135] width 46 height 31
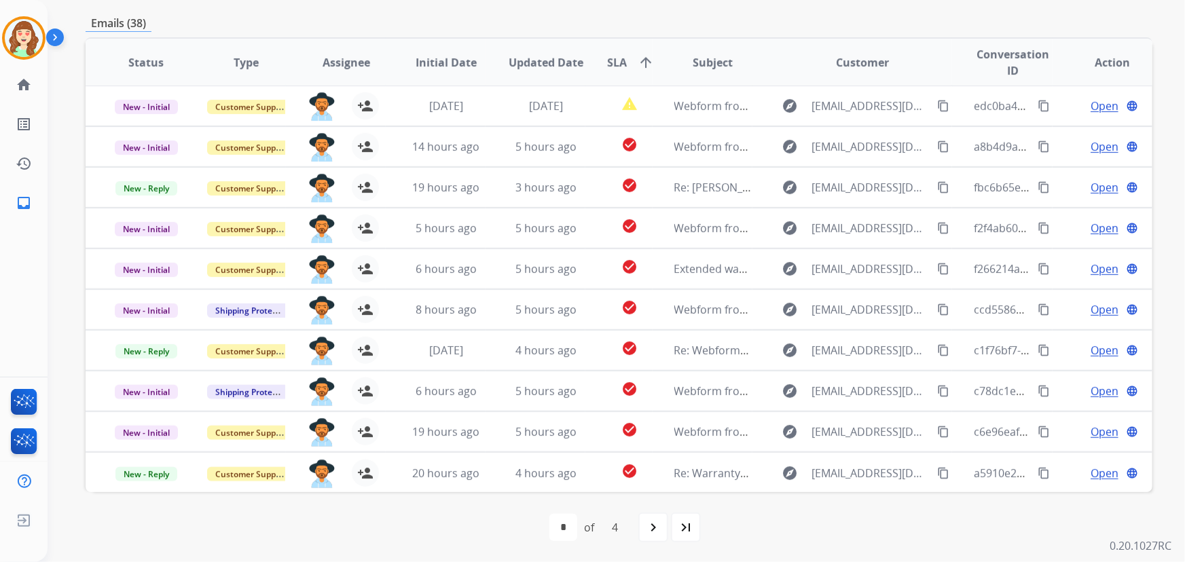
click at [651, 520] on mat-icon "navigate_next" at bounding box center [653, 528] width 16 height 16
select select "*"
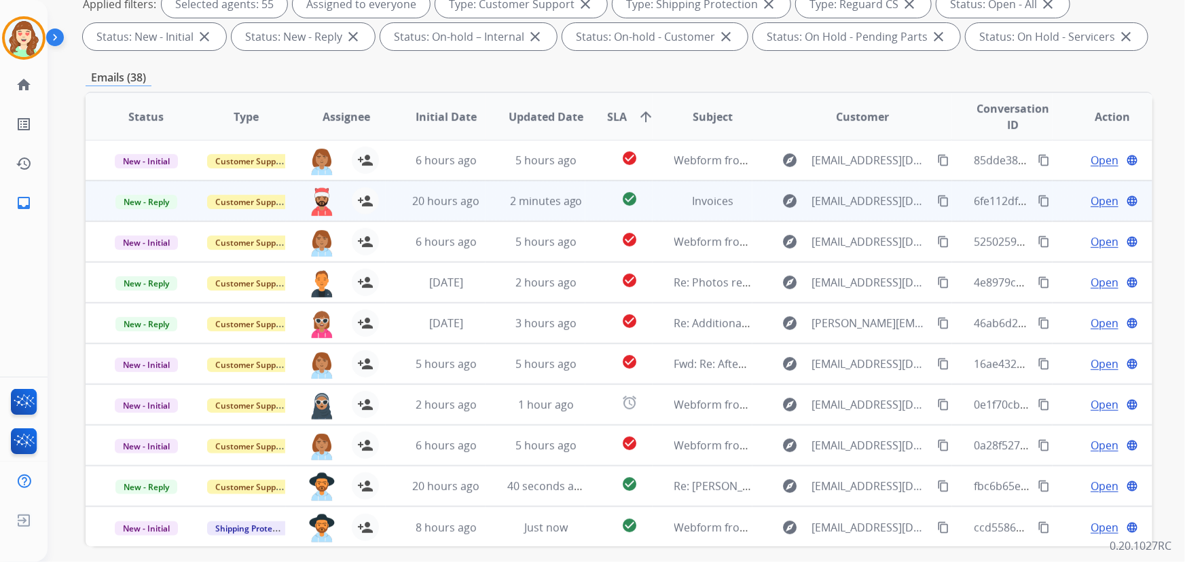
scroll to position [247, 0]
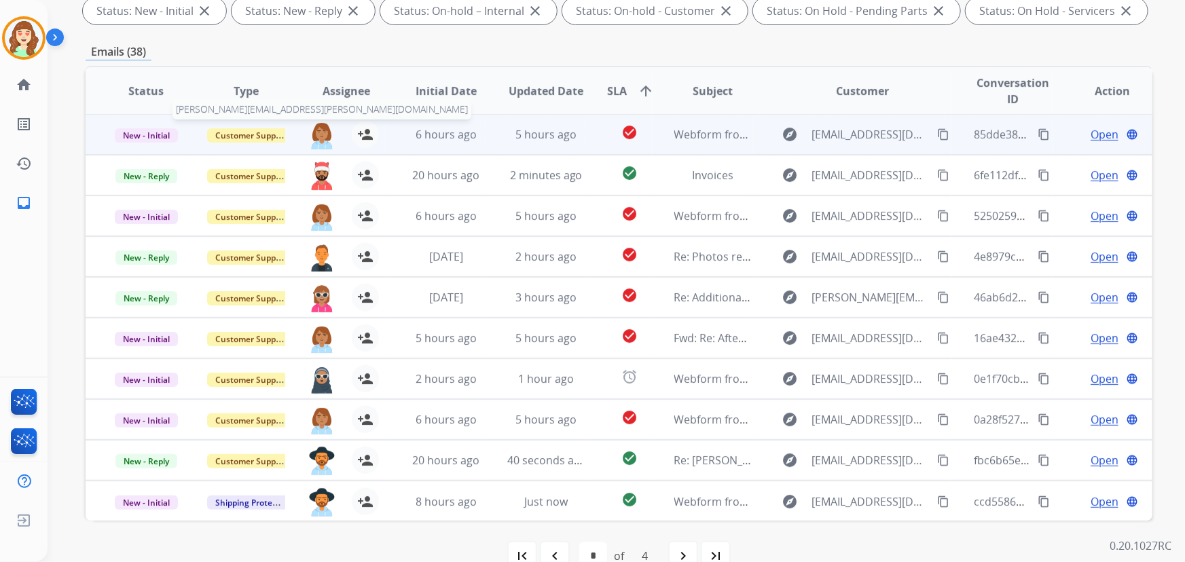
click at [320, 132] on img at bounding box center [321, 135] width 27 height 29
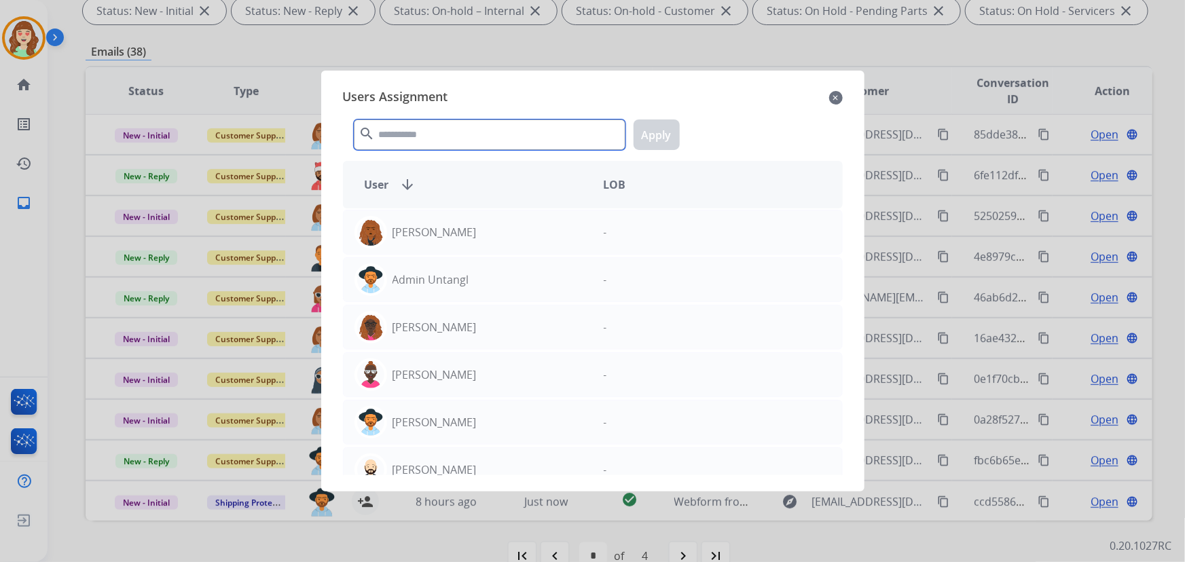
drag, startPoint x: 486, startPoint y: 139, endPoint x: 458, endPoint y: 92, distance: 54.3
click at [467, 116] on div "search Apply" at bounding box center [593, 132] width 500 height 47
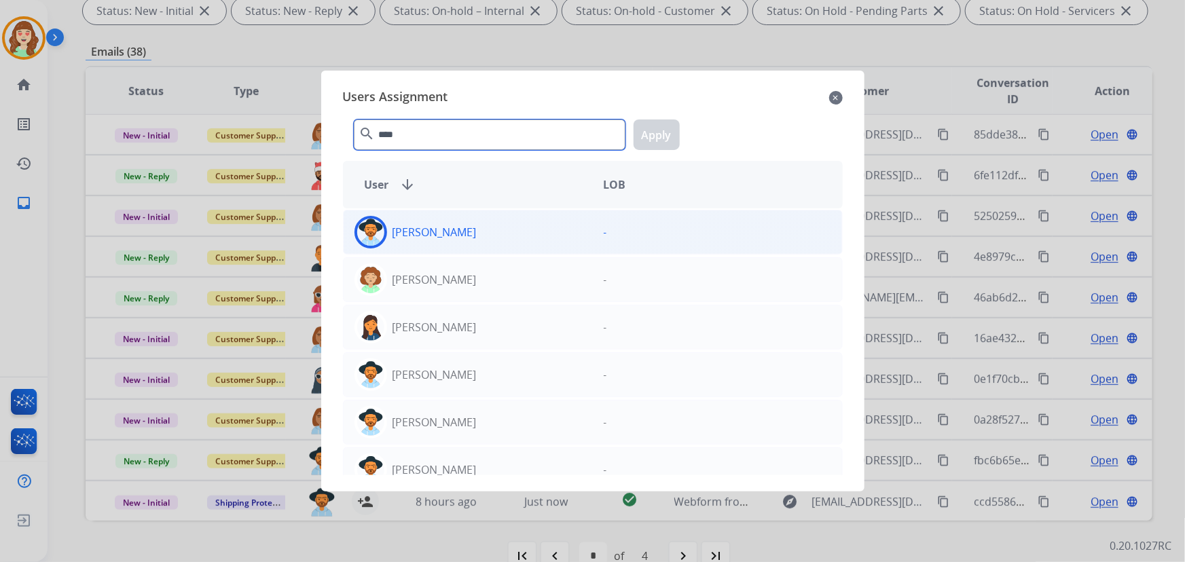
type input "****"
click at [475, 225] on div "[PERSON_NAME]" at bounding box center [468, 232] width 249 height 33
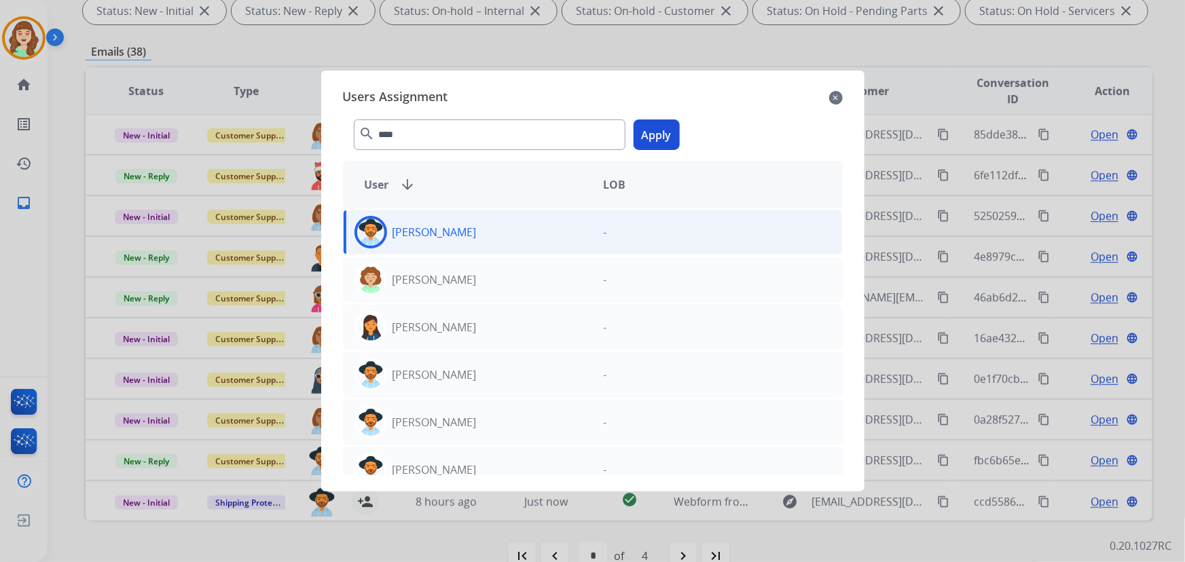
click at [664, 122] on button "Apply" at bounding box center [657, 135] width 46 height 31
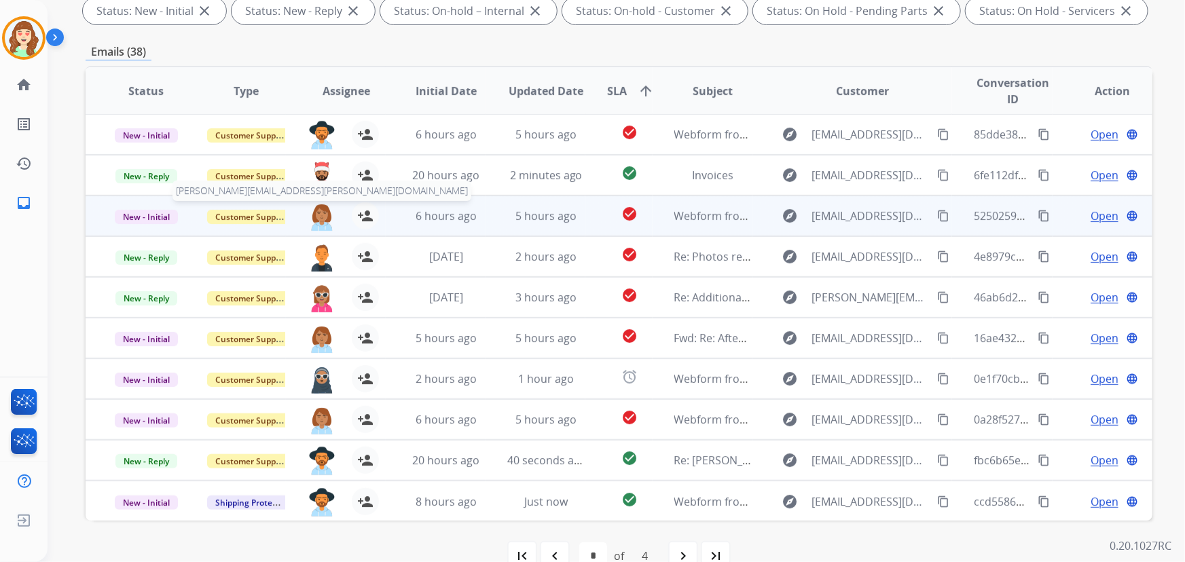
click at [314, 221] on img at bounding box center [321, 216] width 27 height 29
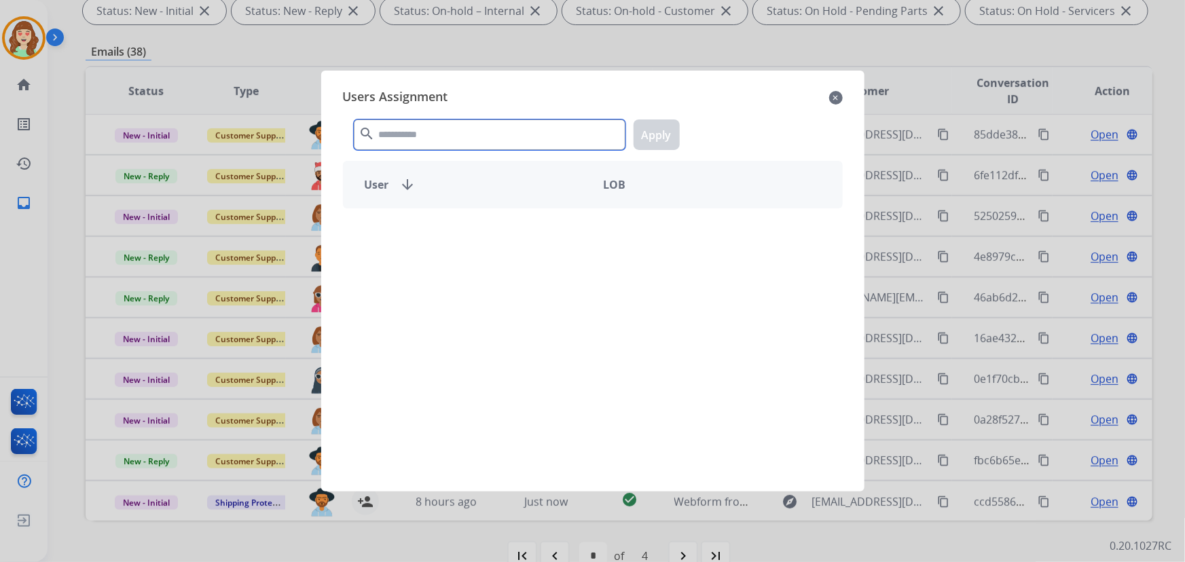
click at [482, 120] on input "text" at bounding box center [490, 135] width 272 height 31
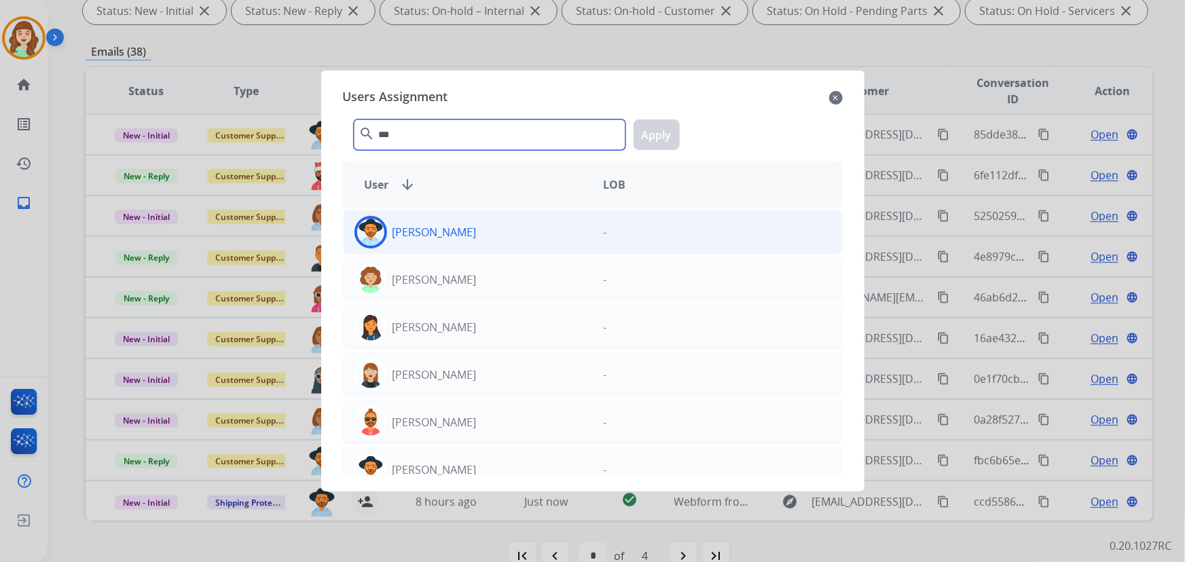
type input "***"
click at [503, 238] on div "[PERSON_NAME]" at bounding box center [468, 232] width 249 height 33
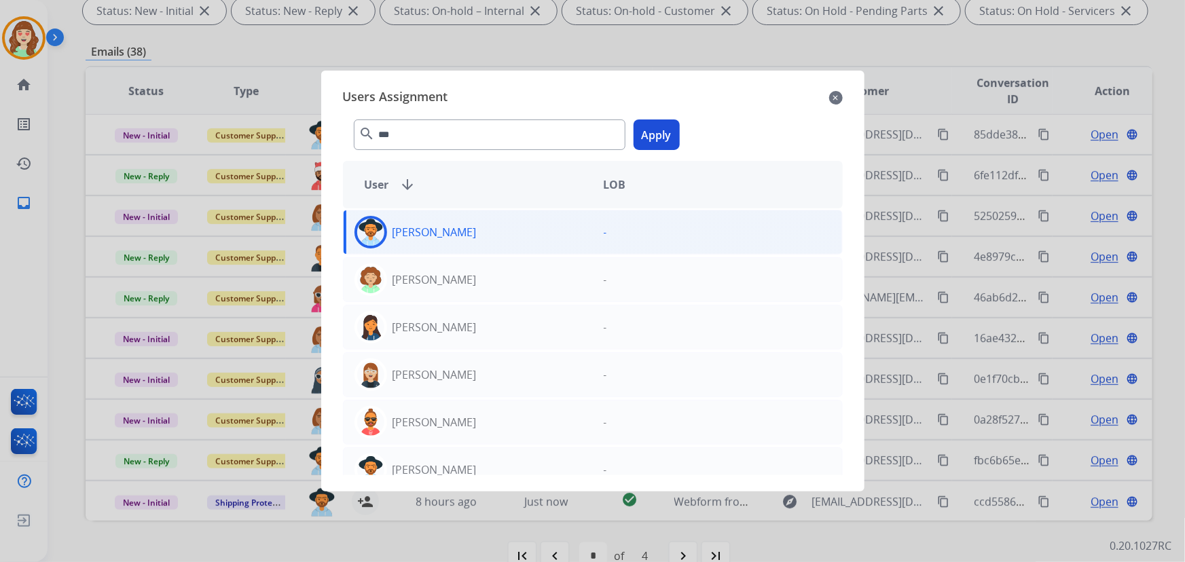
click at [664, 129] on button "Apply" at bounding box center [657, 135] width 46 height 31
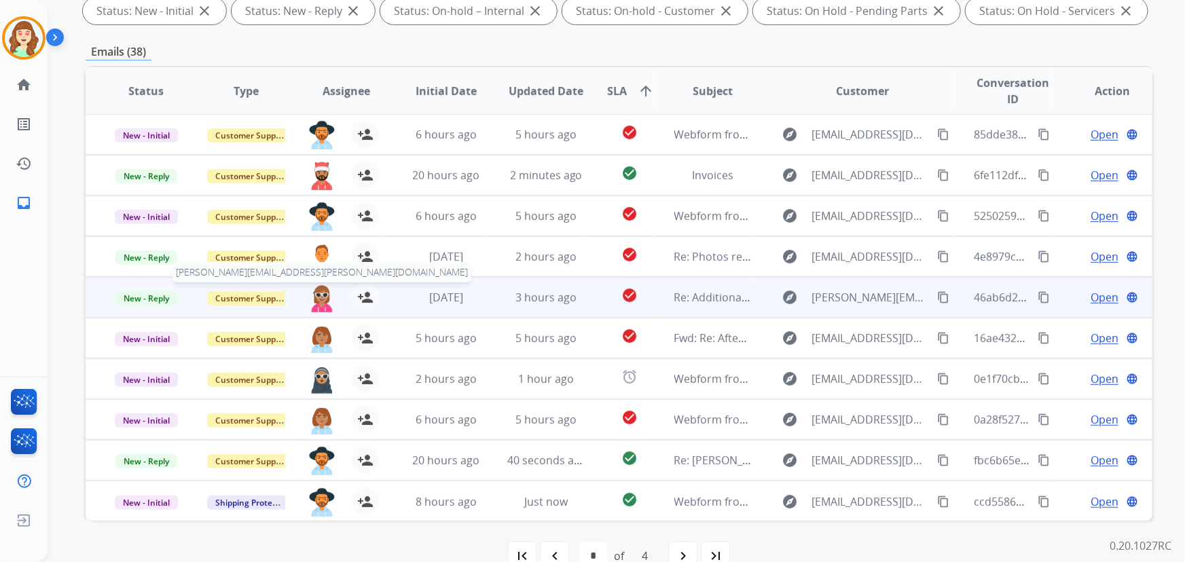
click at [319, 295] on img at bounding box center [321, 298] width 27 height 29
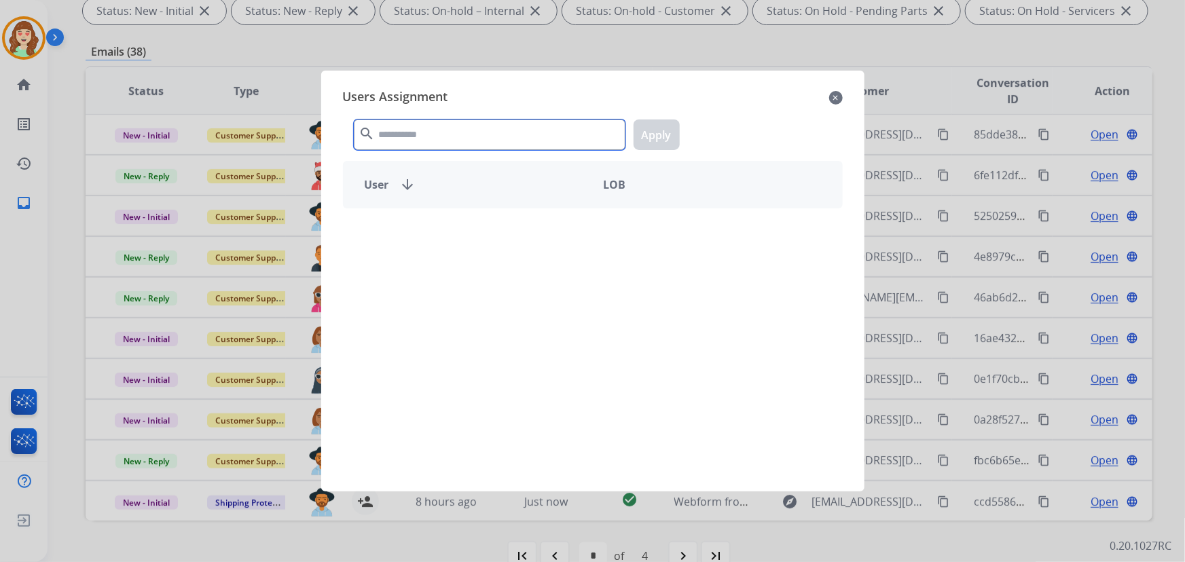
drag, startPoint x: 477, startPoint y: 135, endPoint x: 500, endPoint y: 104, distance: 38.8
click at [480, 124] on input "text" at bounding box center [490, 135] width 272 height 31
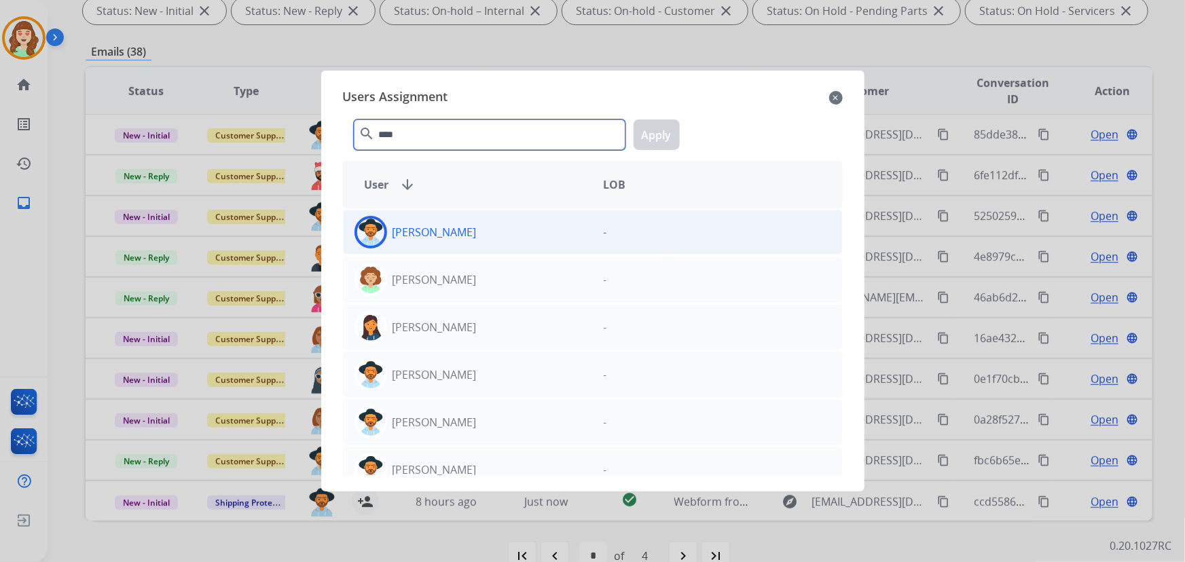
type input "****"
click at [486, 242] on div "[PERSON_NAME]" at bounding box center [468, 232] width 249 height 33
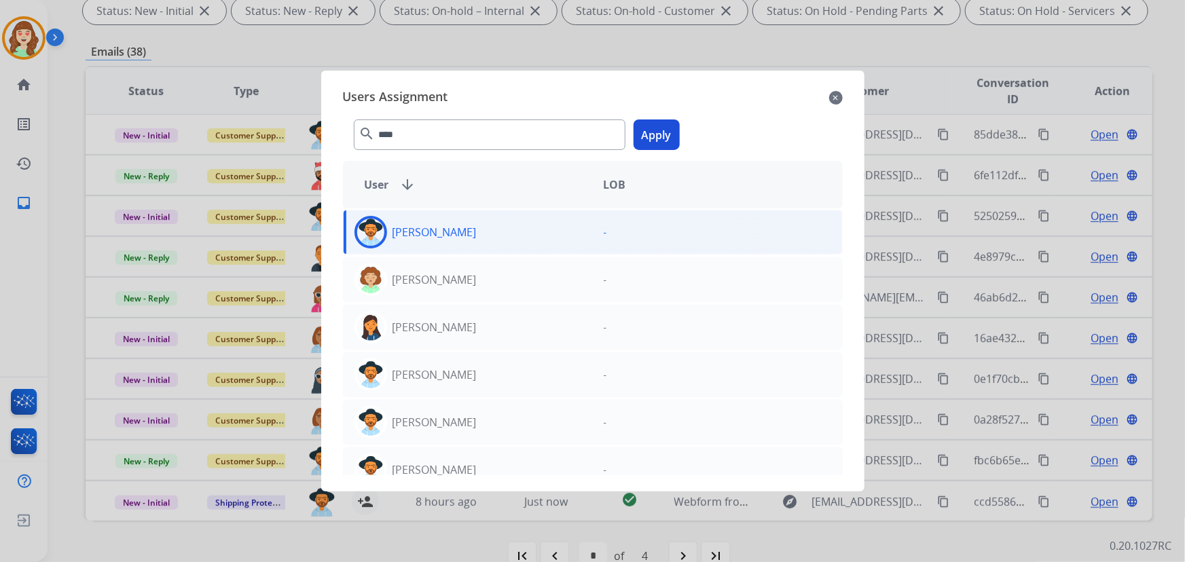
click at [666, 129] on button "Apply" at bounding box center [657, 135] width 46 height 31
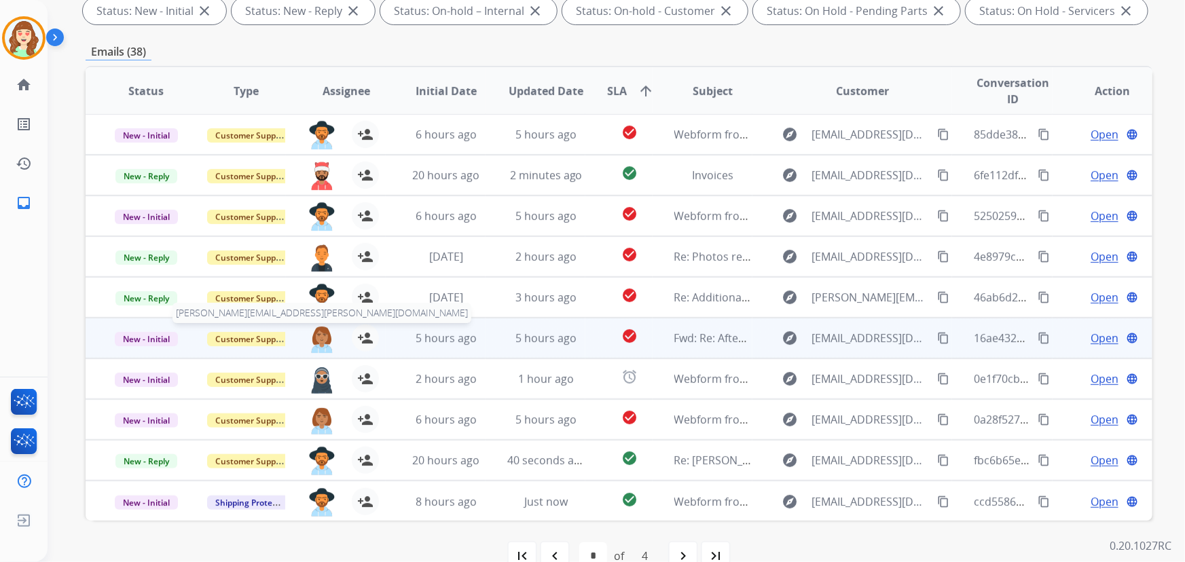
click at [321, 337] on img at bounding box center [321, 339] width 27 height 29
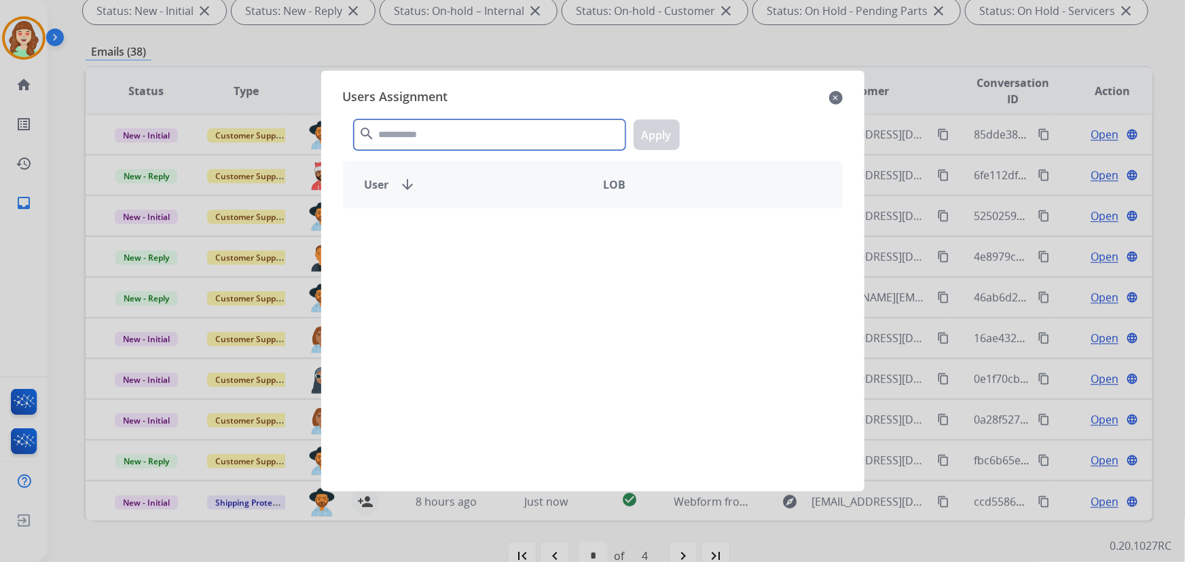
click at [431, 124] on input "text" at bounding box center [490, 135] width 272 height 31
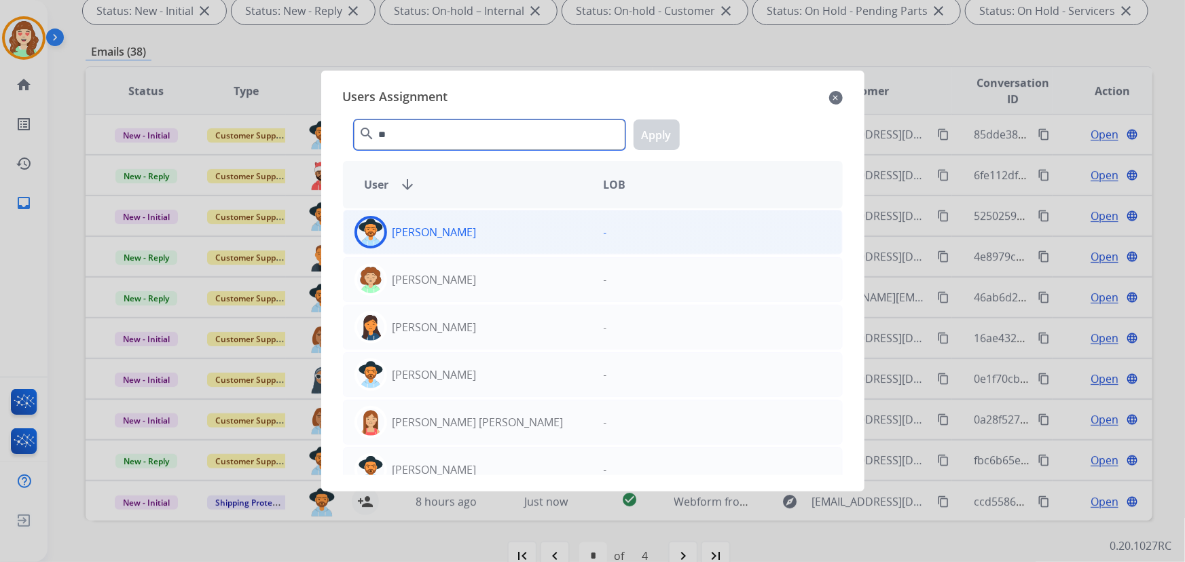
type input "**"
click at [527, 234] on div "[PERSON_NAME]" at bounding box center [468, 232] width 249 height 33
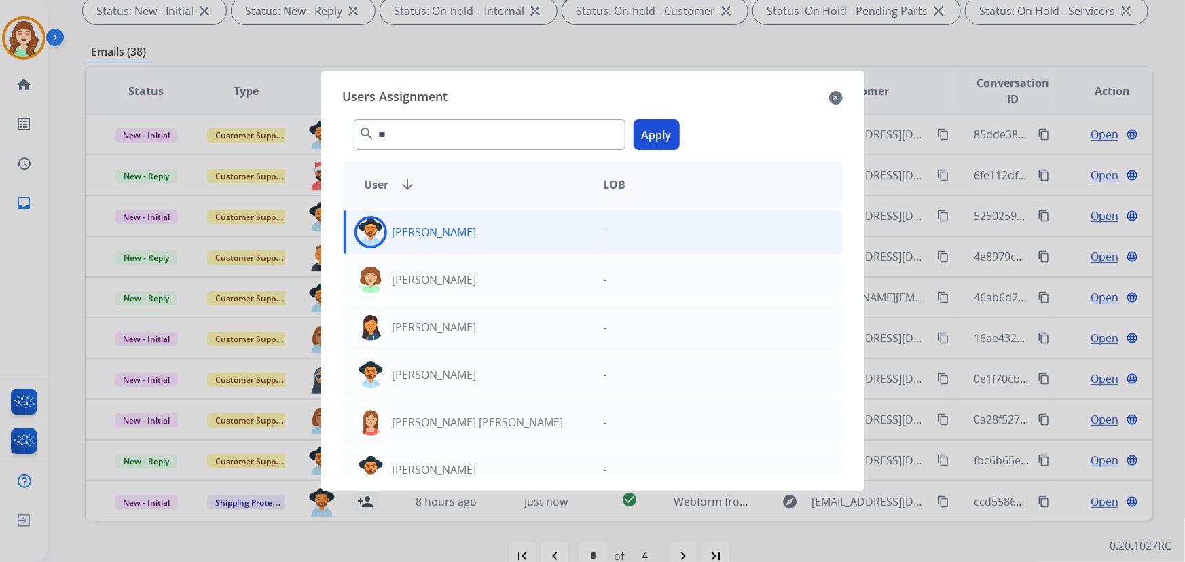
click at [667, 129] on button "Apply" at bounding box center [657, 135] width 46 height 31
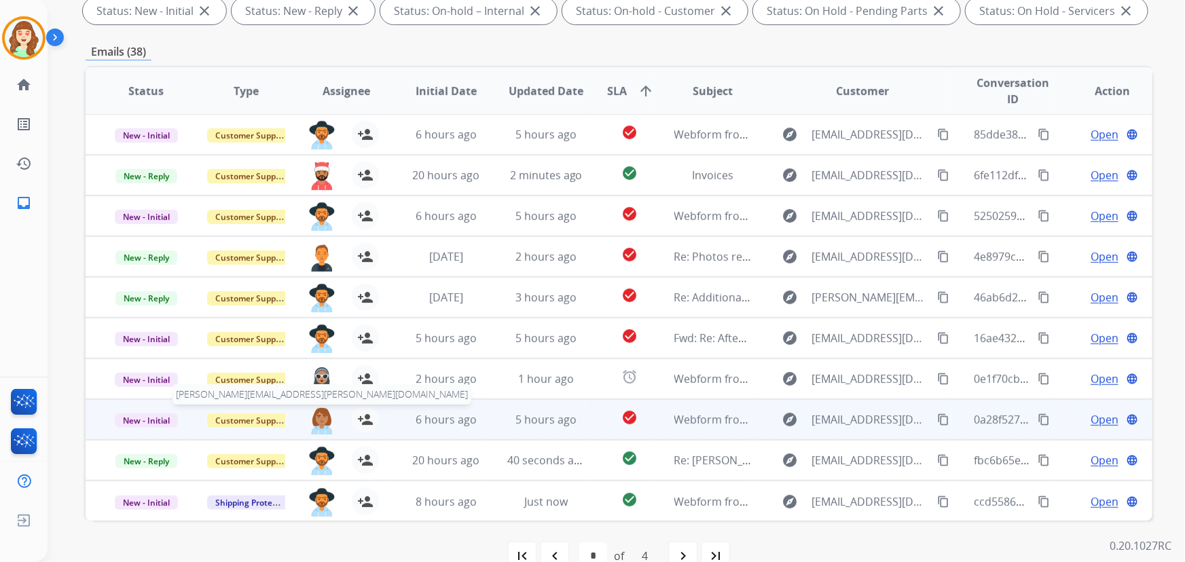
click at [321, 420] on img at bounding box center [321, 420] width 27 height 29
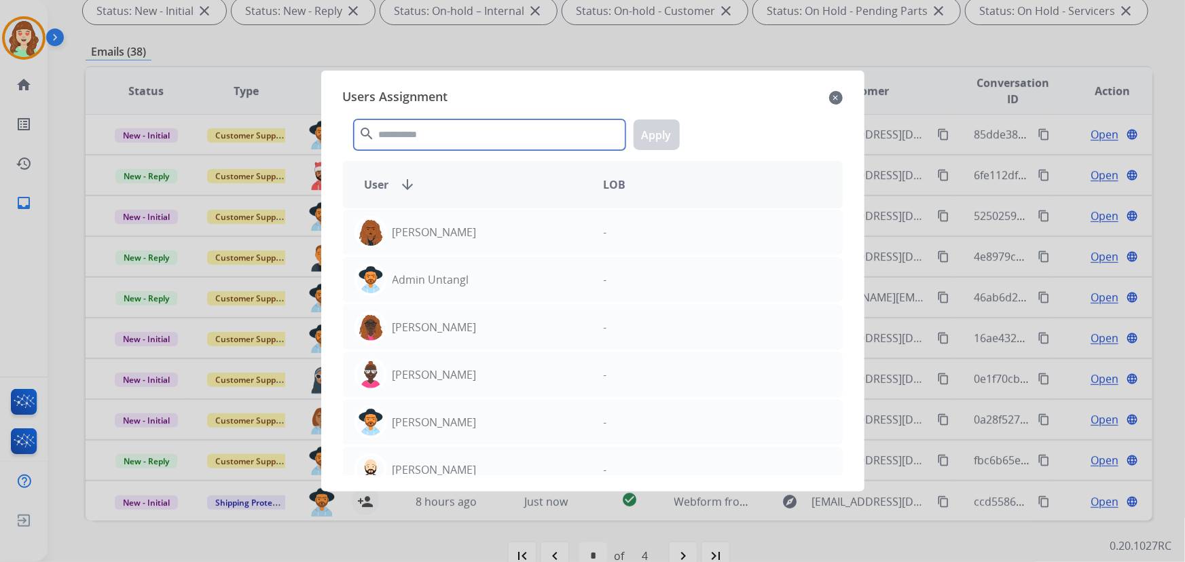
drag, startPoint x: 505, startPoint y: 130, endPoint x: 505, endPoint y: 65, distance: 64.5
click at [503, 113] on div "search Apply" at bounding box center [593, 132] width 500 height 47
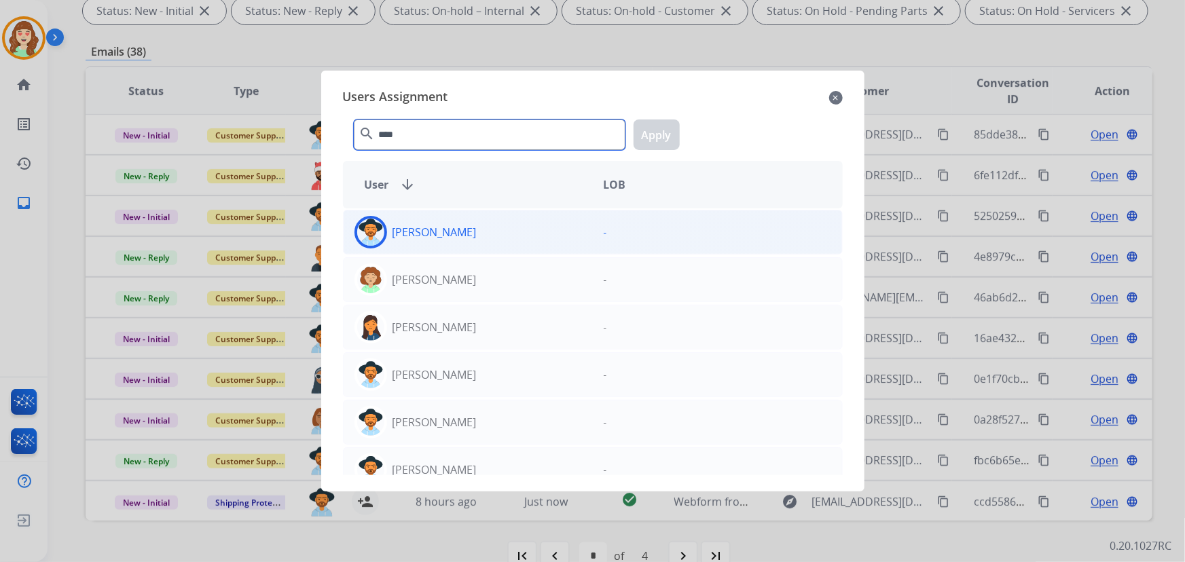
type input "****"
click at [481, 236] on div "[PERSON_NAME]" at bounding box center [468, 232] width 249 height 33
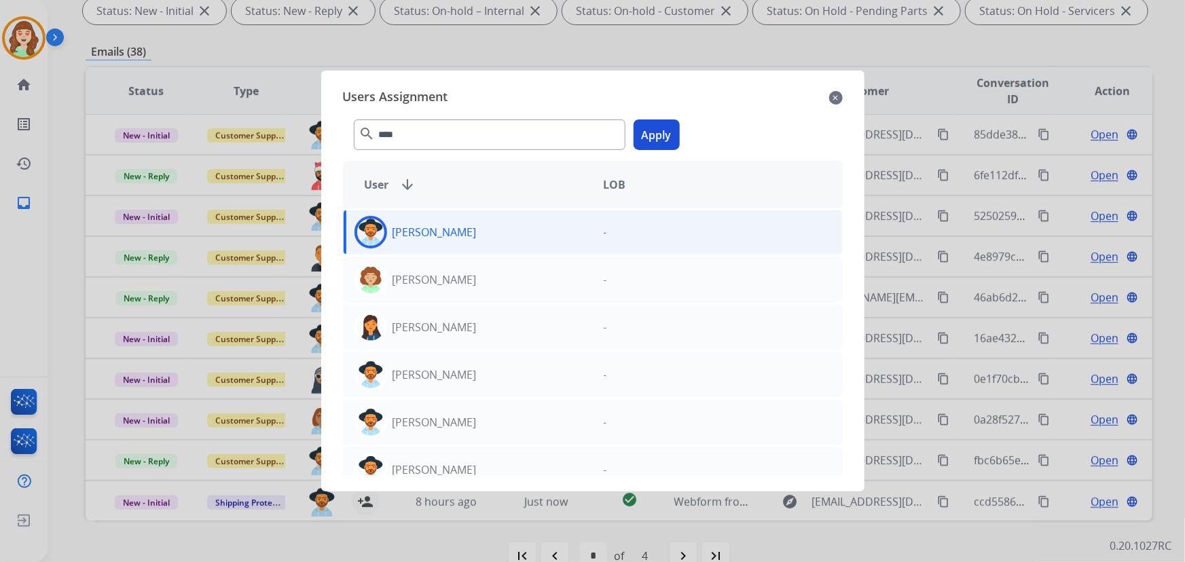
click at [647, 141] on button "Apply" at bounding box center [657, 135] width 46 height 31
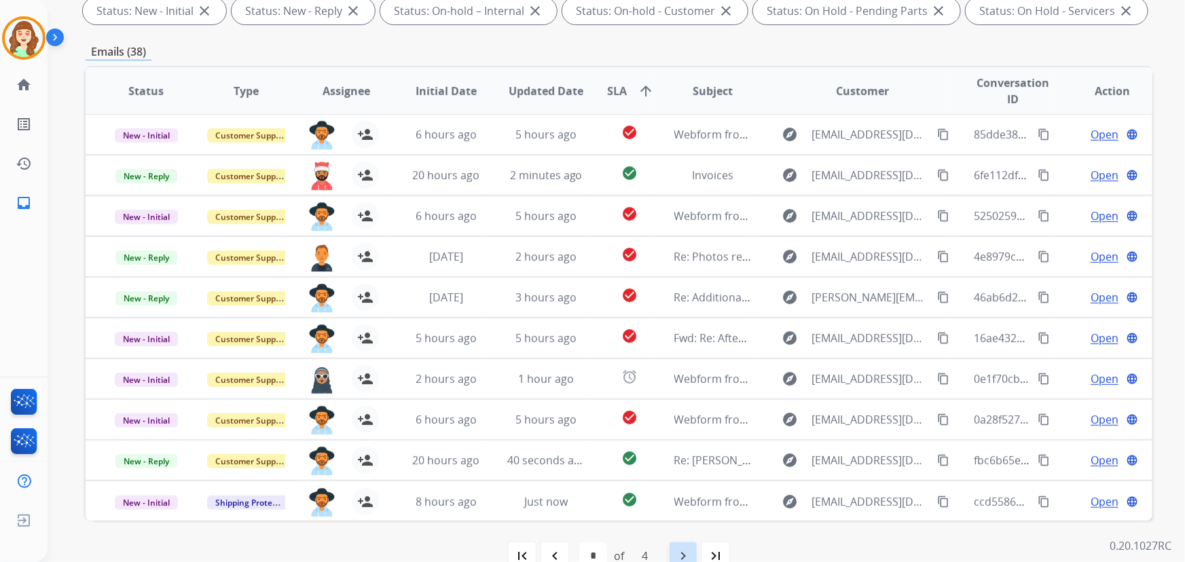
click at [686, 557] on mat-icon "navigate_next" at bounding box center [683, 556] width 16 height 16
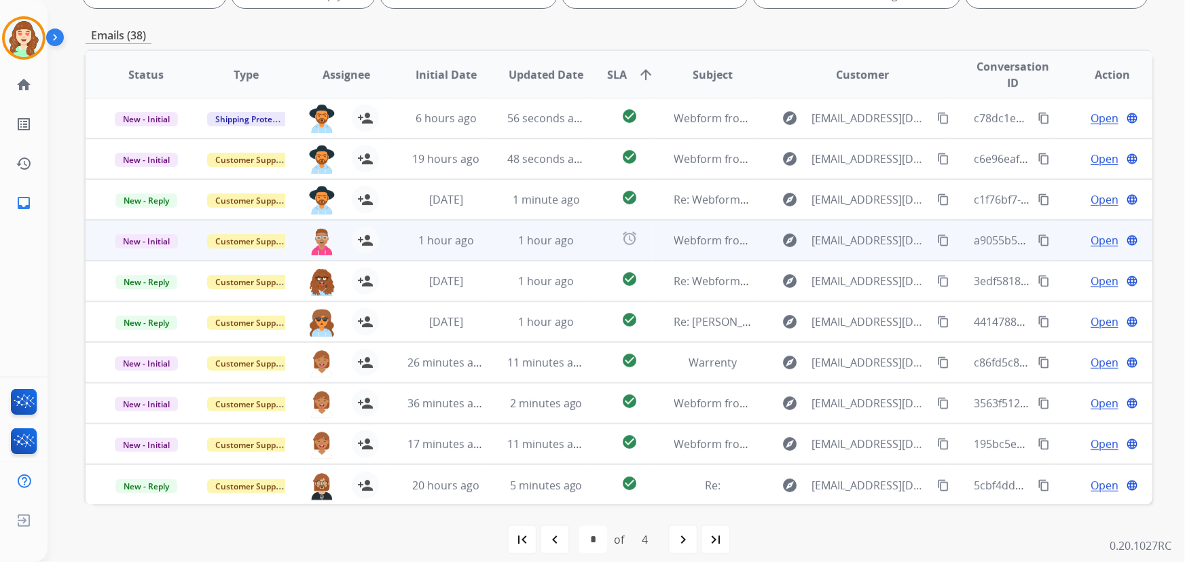
scroll to position [275, 0]
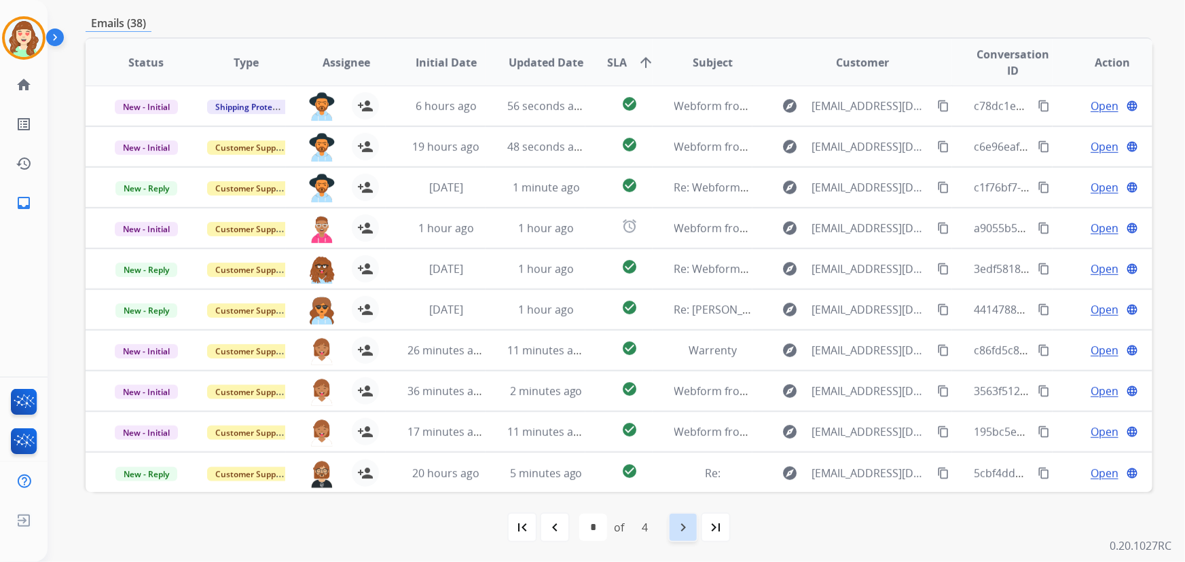
click at [686, 530] on mat-icon "navigate_next" at bounding box center [683, 528] width 16 height 16
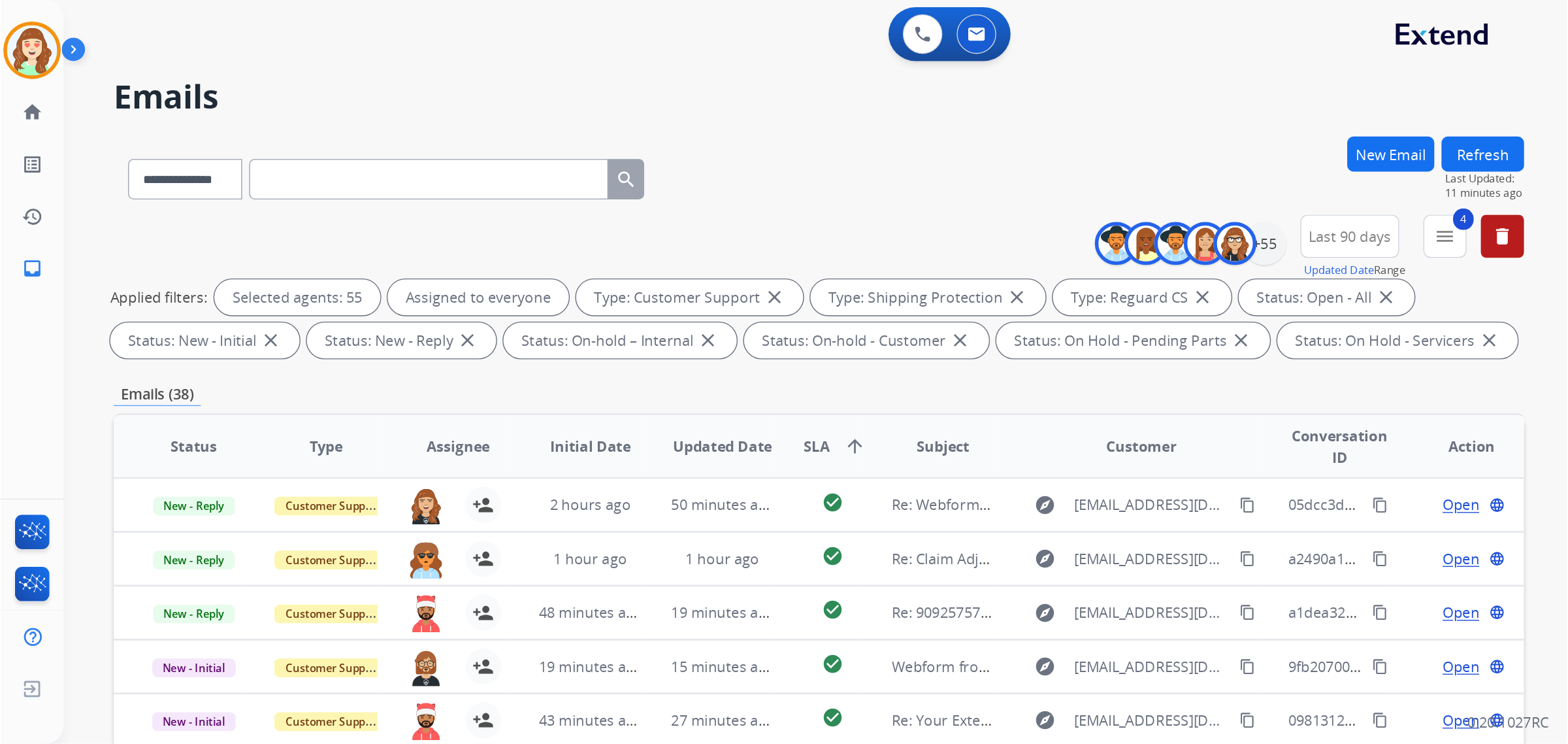
scroll to position [0, 0]
click at [591, 132] on div "**********" at bounding box center [595, 127] width 1026 height 57
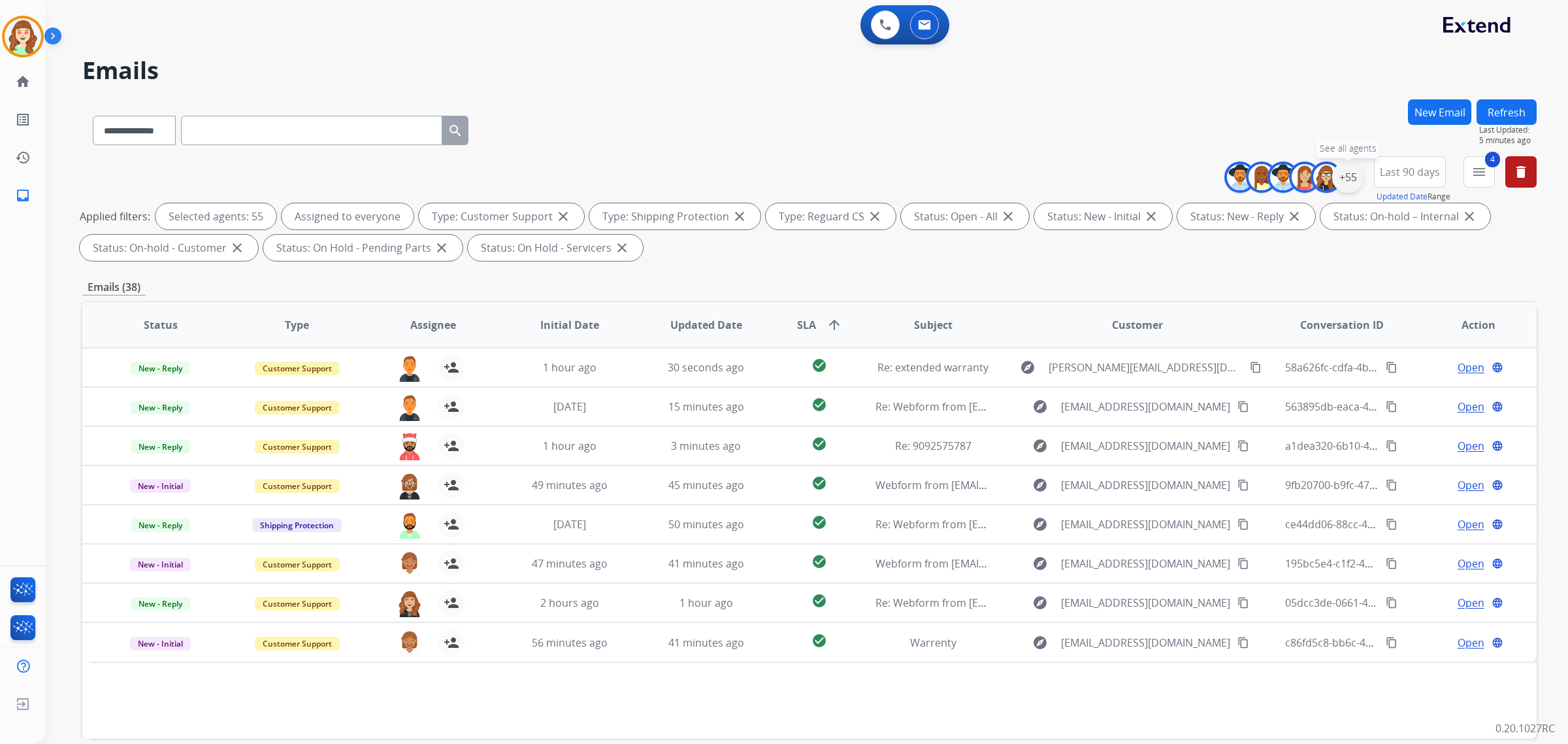
click at [1139, 174] on div "+55" at bounding box center [1348, 177] width 32 height 32
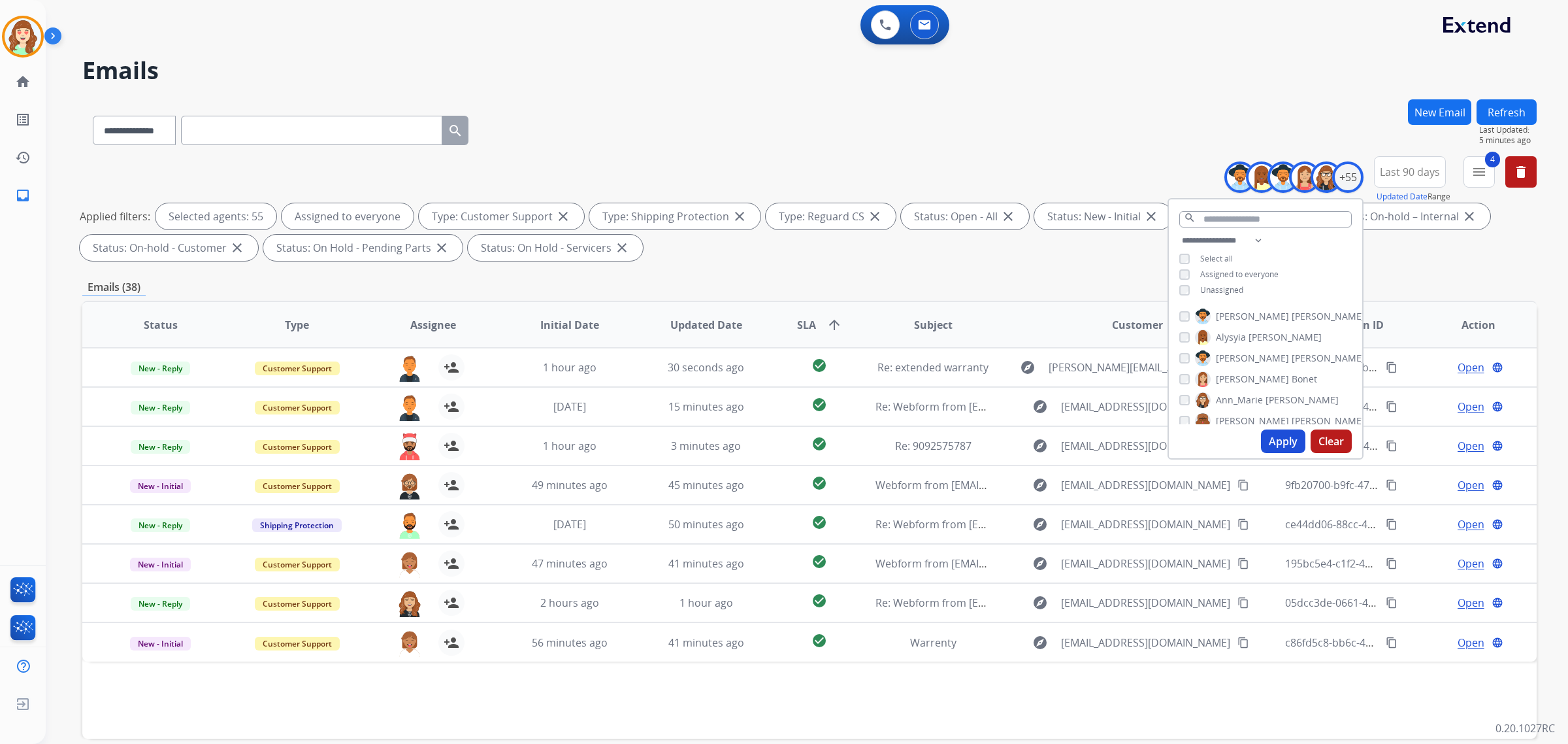
click at [1139, 451] on button "Apply" at bounding box center [1283, 441] width 44 height 23
select select "*"
